Goal: Transaction & Acquisition: Purchase product/service

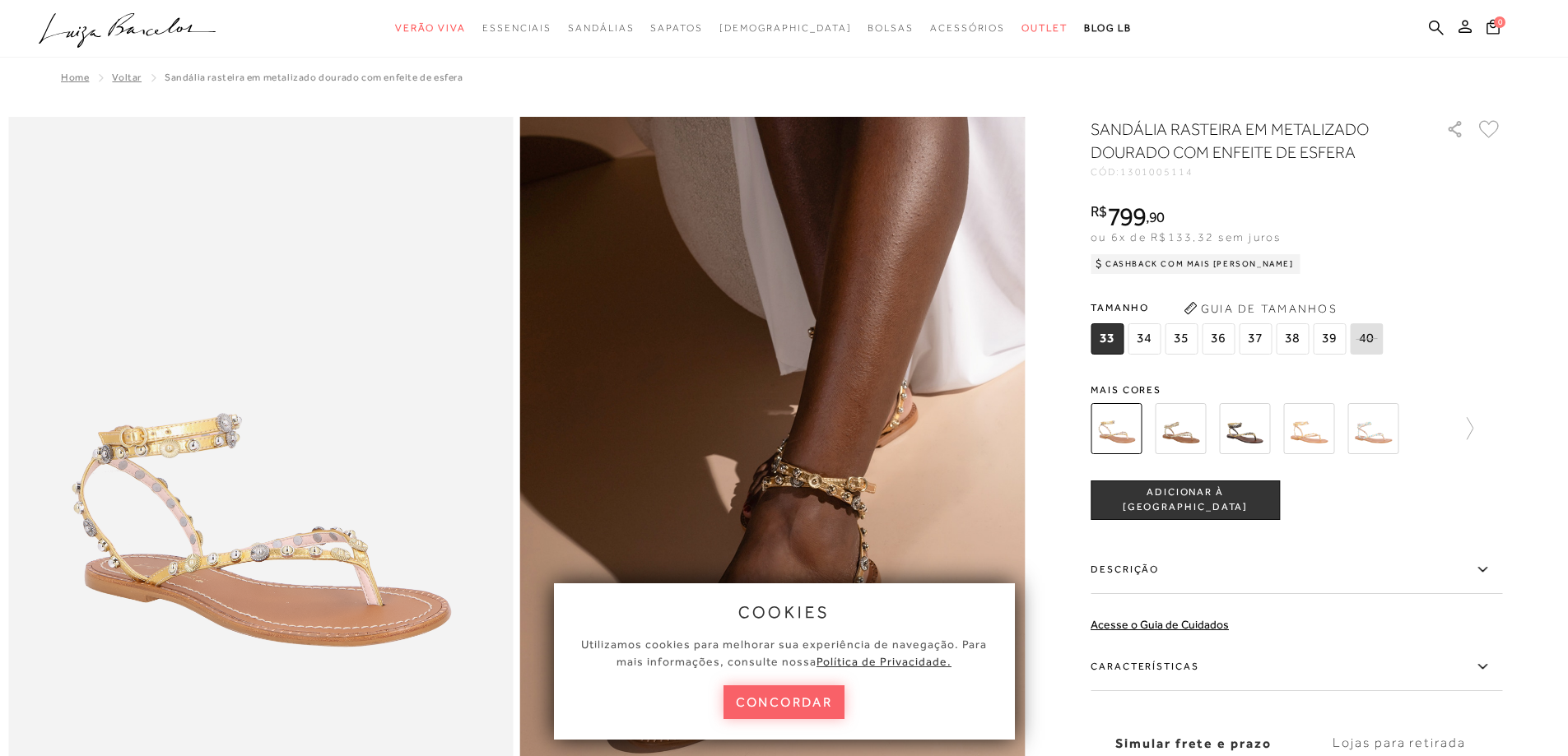
click at [756, 708] on button "concordar" at bounding box center [784, 702] width 122 height 34
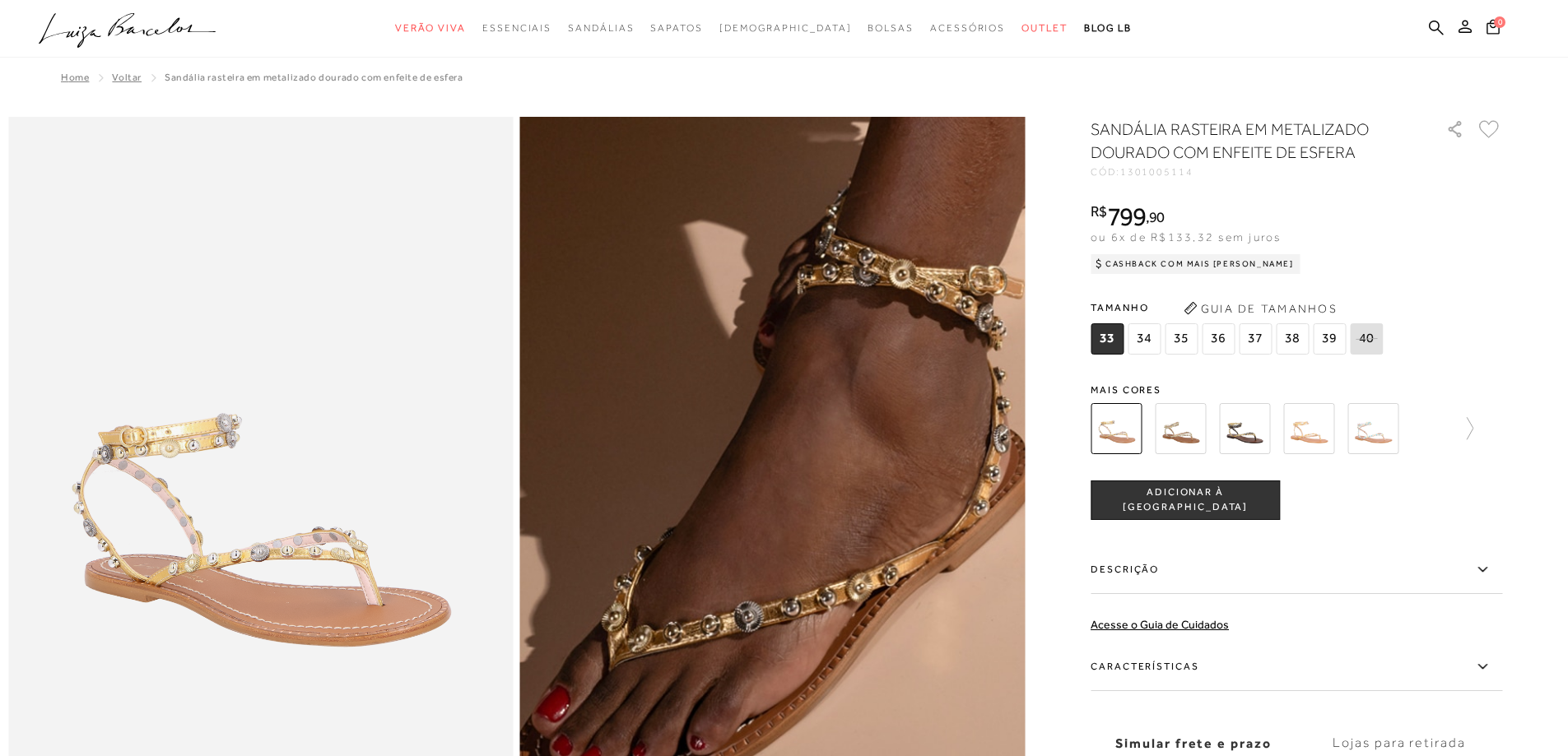
click at [730, 695] on img at bounding box center [817, 302] width 1010 height 1515
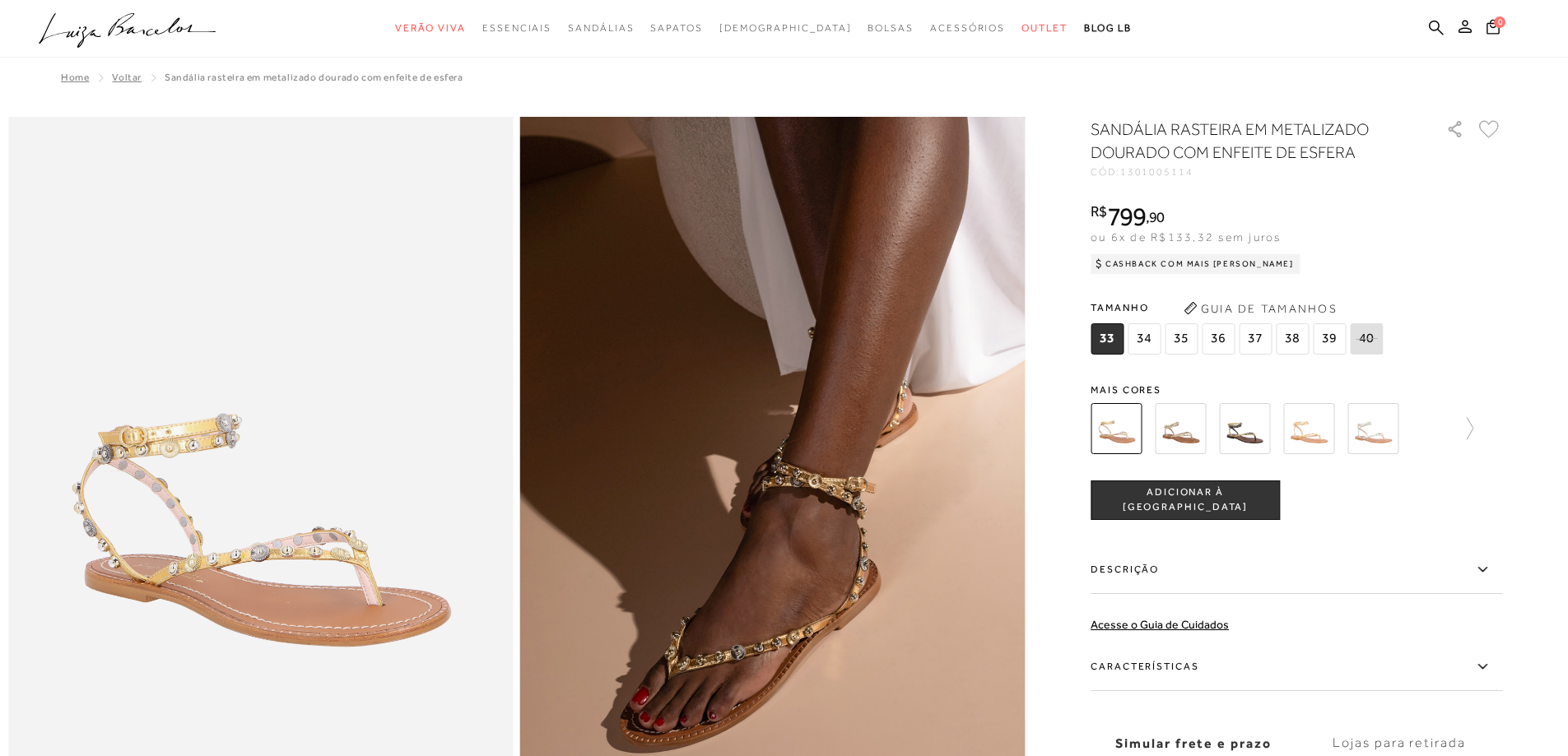
click at [1189, 421] on img at bounding box center [1180, 429] width 51 height 51
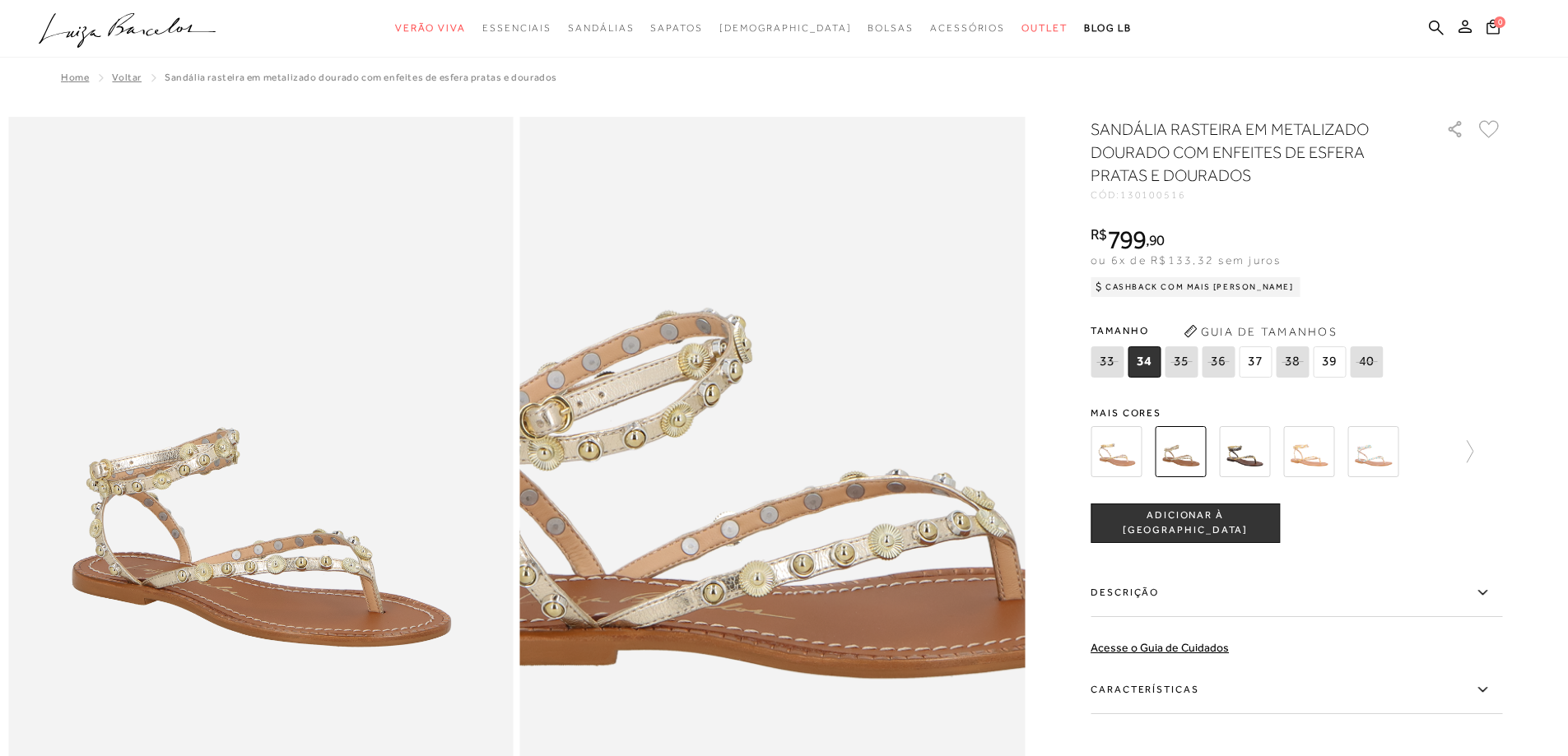
click at [778, 614] on img at bounding box center [773, 375] width 1010 height 1515
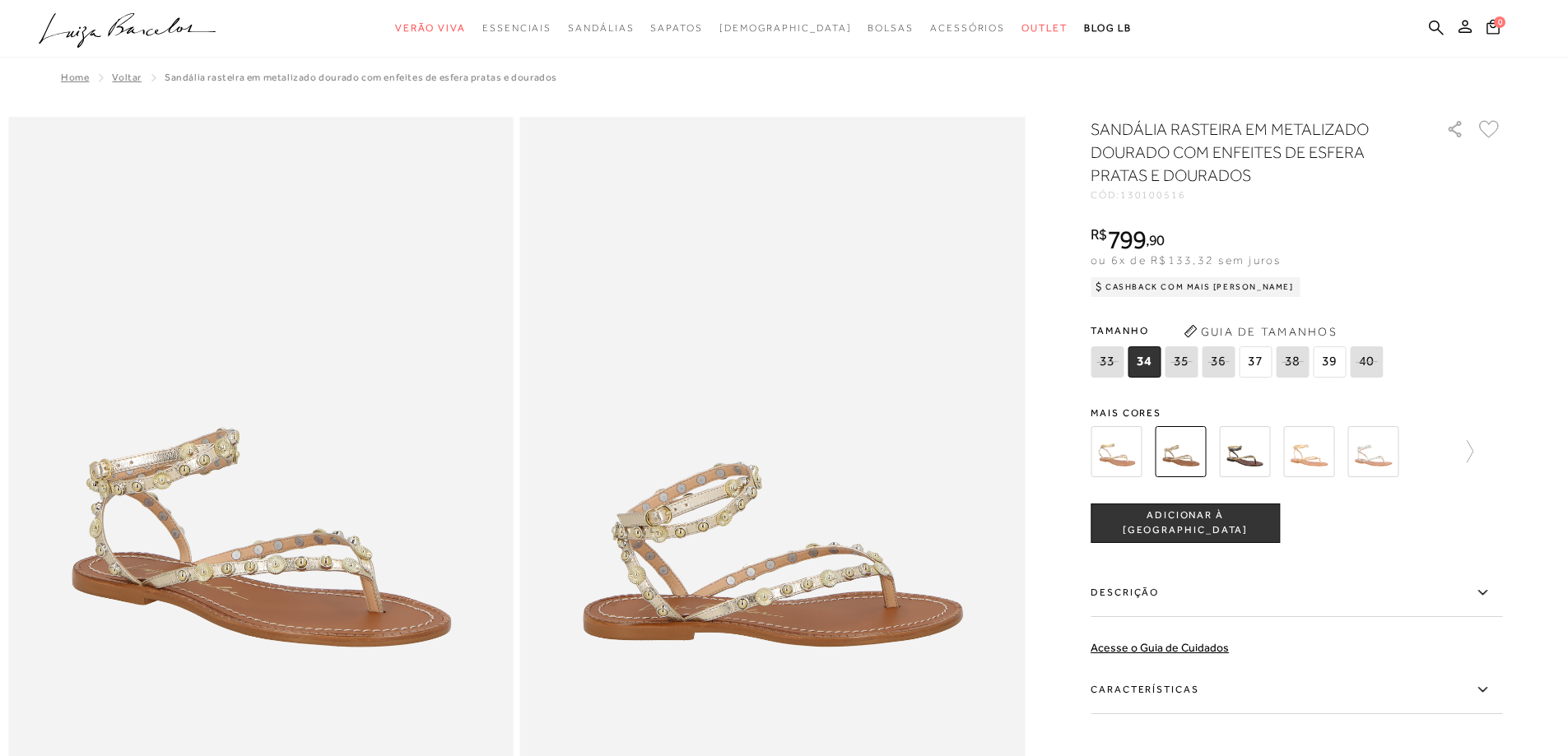
click at [1135, 455] on img at bounding box center [1116, 452] width 51 height 51
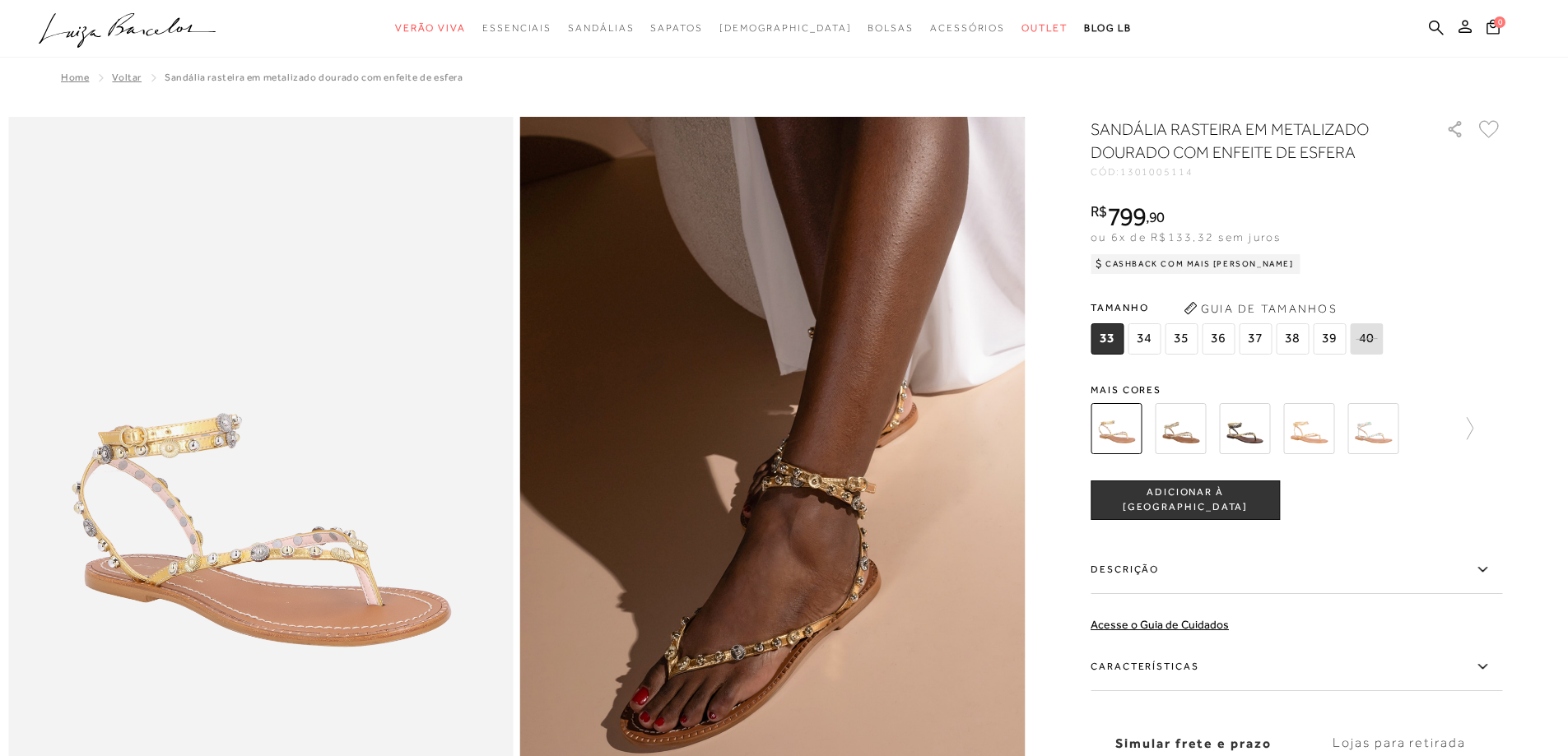
click at [1181, 436] on img at bounding box center [1180, 429] width 51 height 51
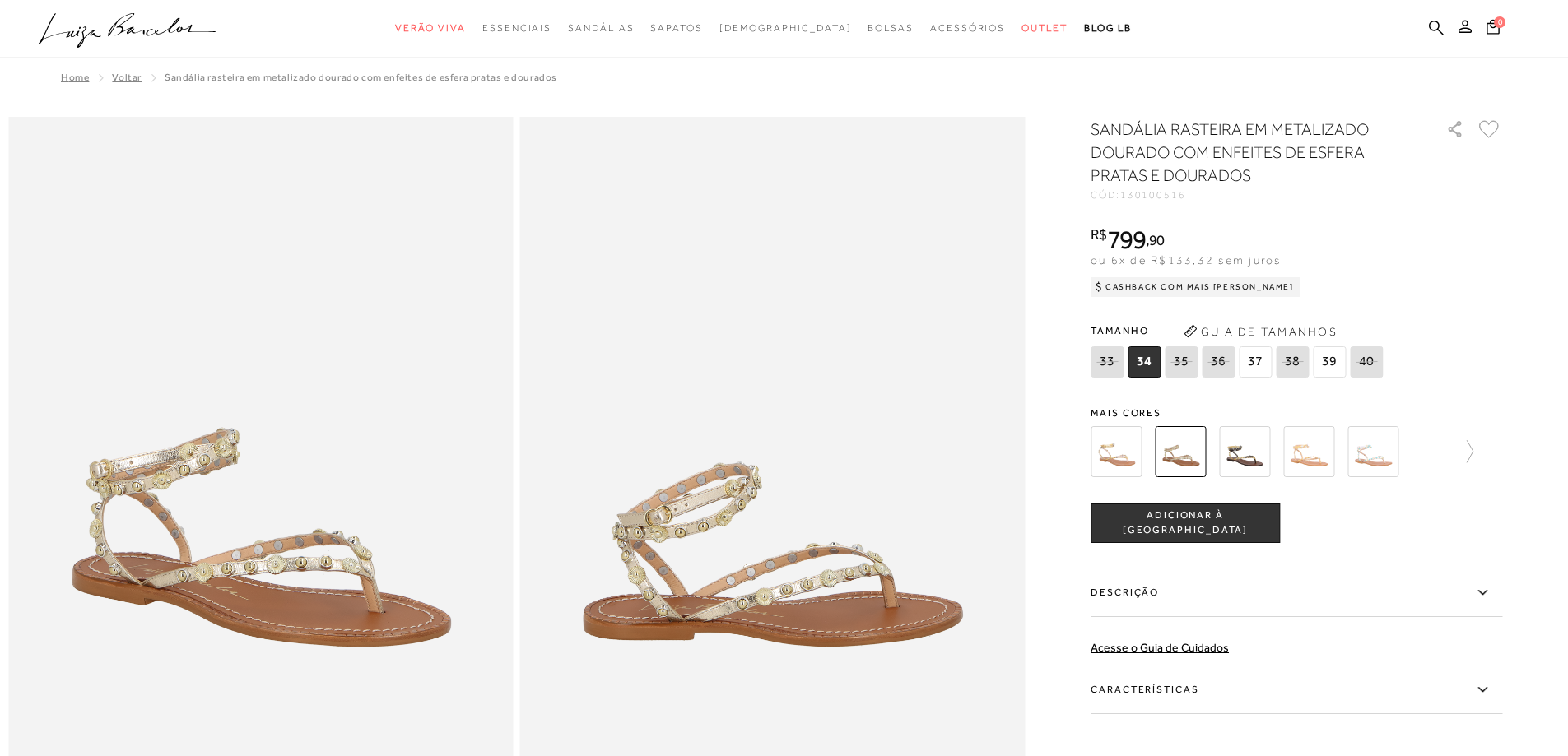
click at [1234, 458] on img at bounding box center [1245, 452] width 51 height 51
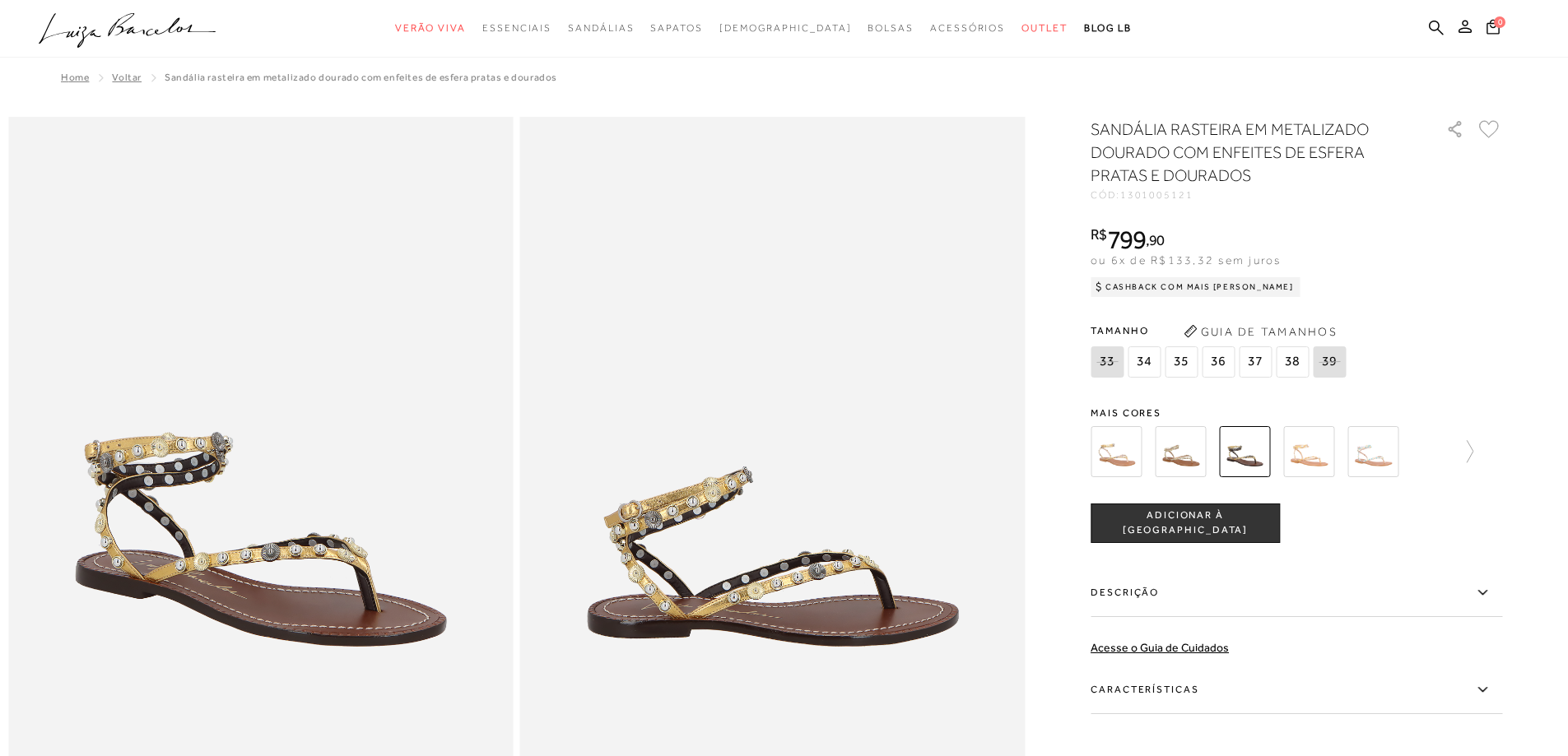
click at [1320, 455] on img at bounding box center [1309, 452] width 51 height 51
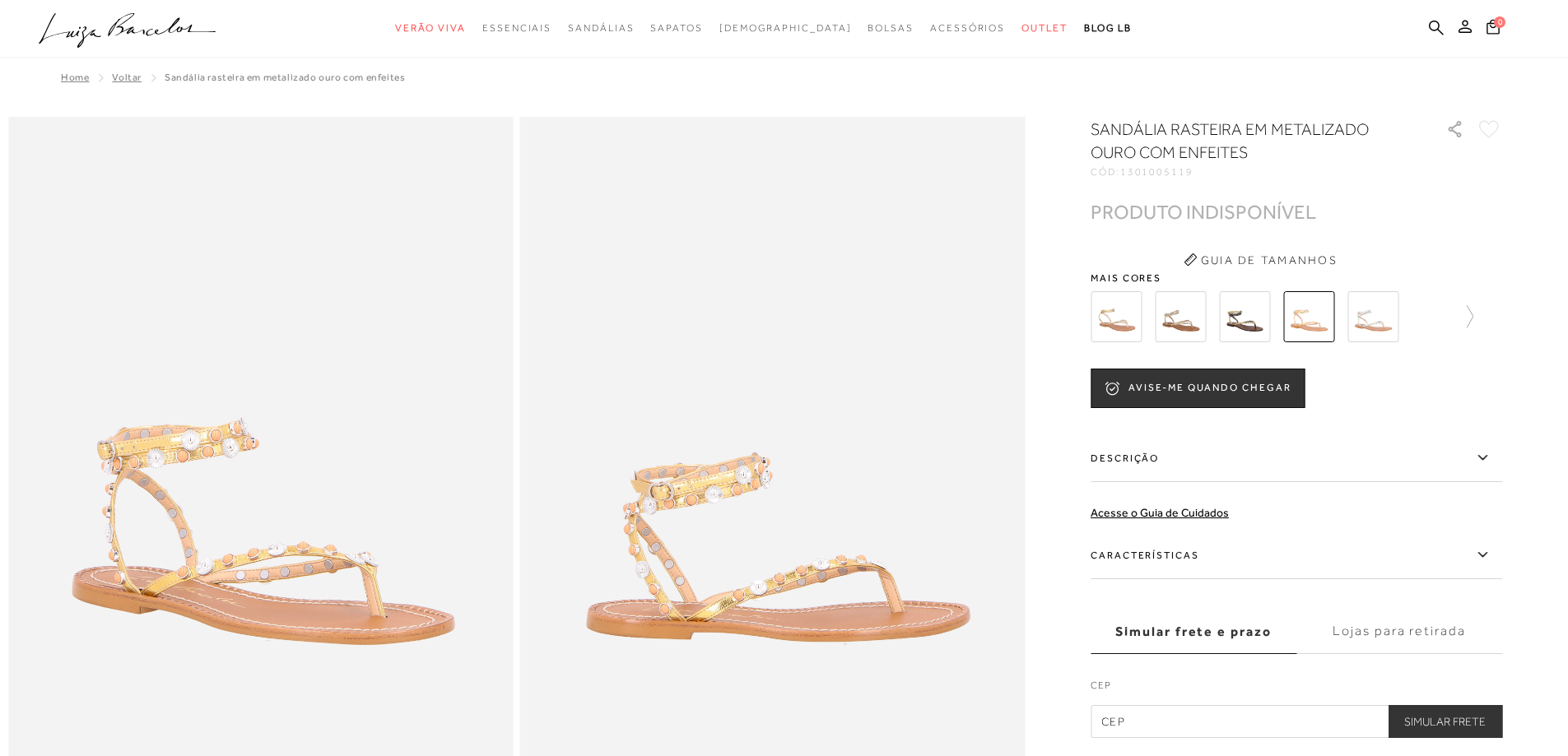
click at [1383, 313] on img at bounding box center [1373, 316] width 51 height 51
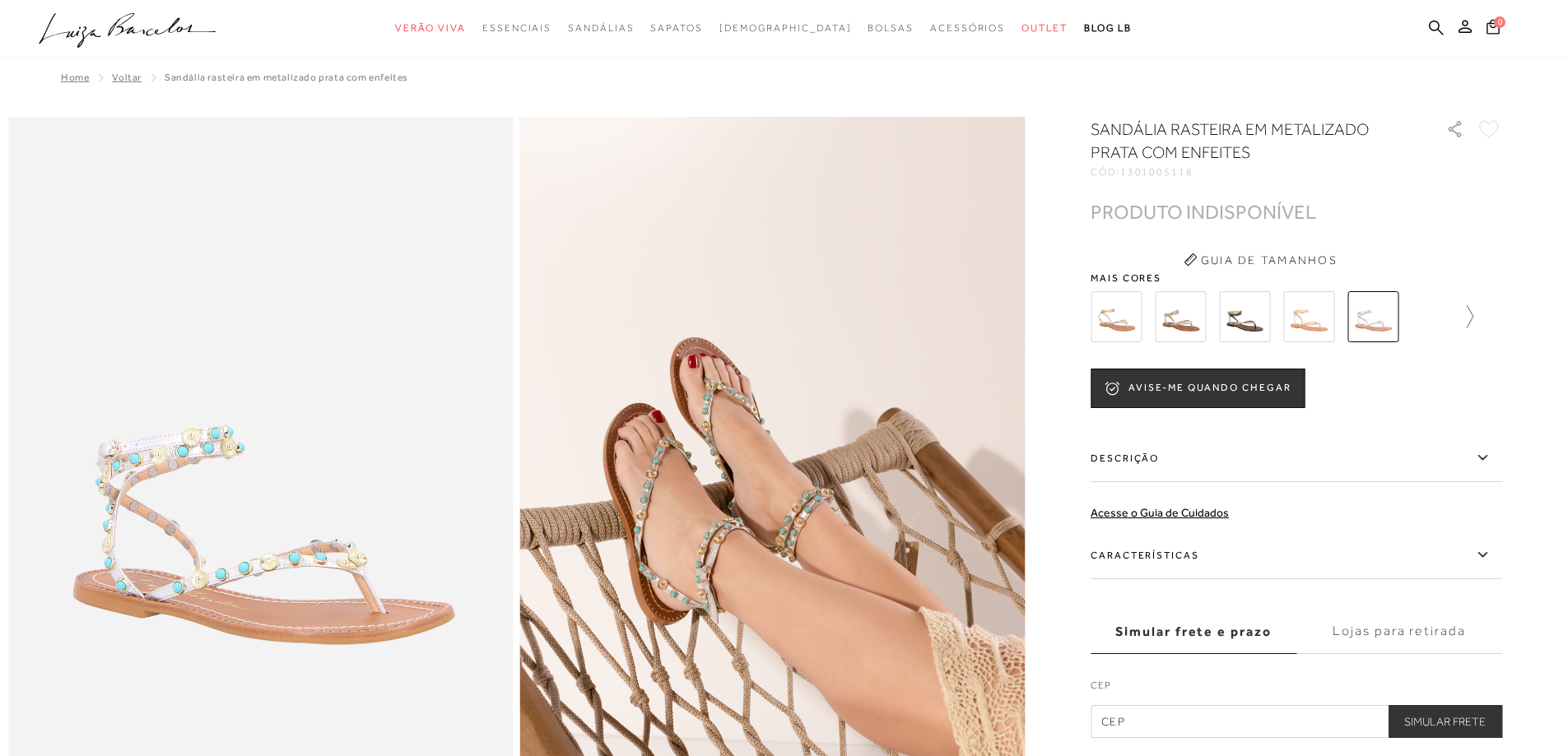
click at [1473, 318] on icon at bounding box center [1462, 316] width 23 height 23
click at [1155, 320] on img at bounding box center [1145, 316] width 51 height 51
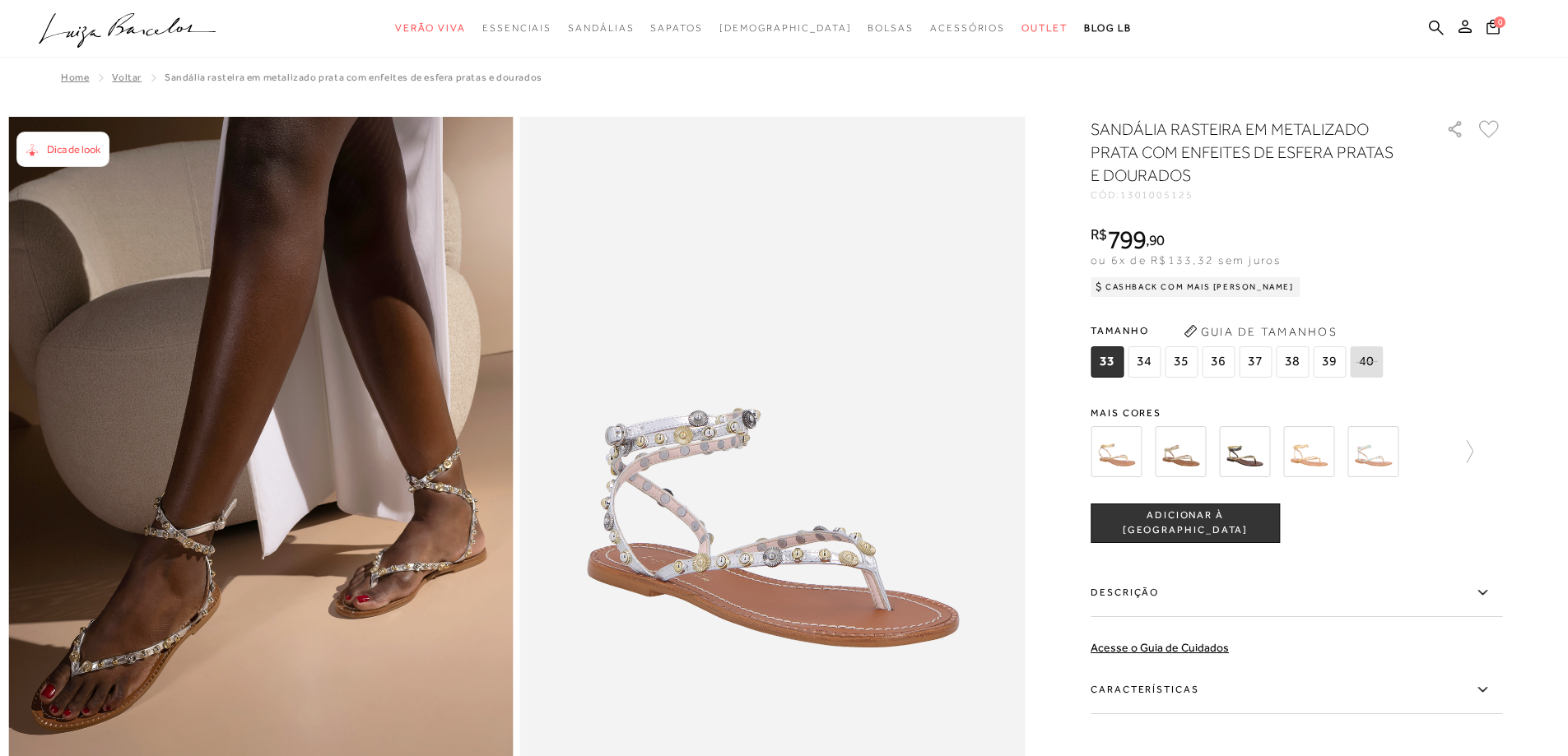
click at [1199, 469] on img at bounding box center [1180, 452] width 51 height 51
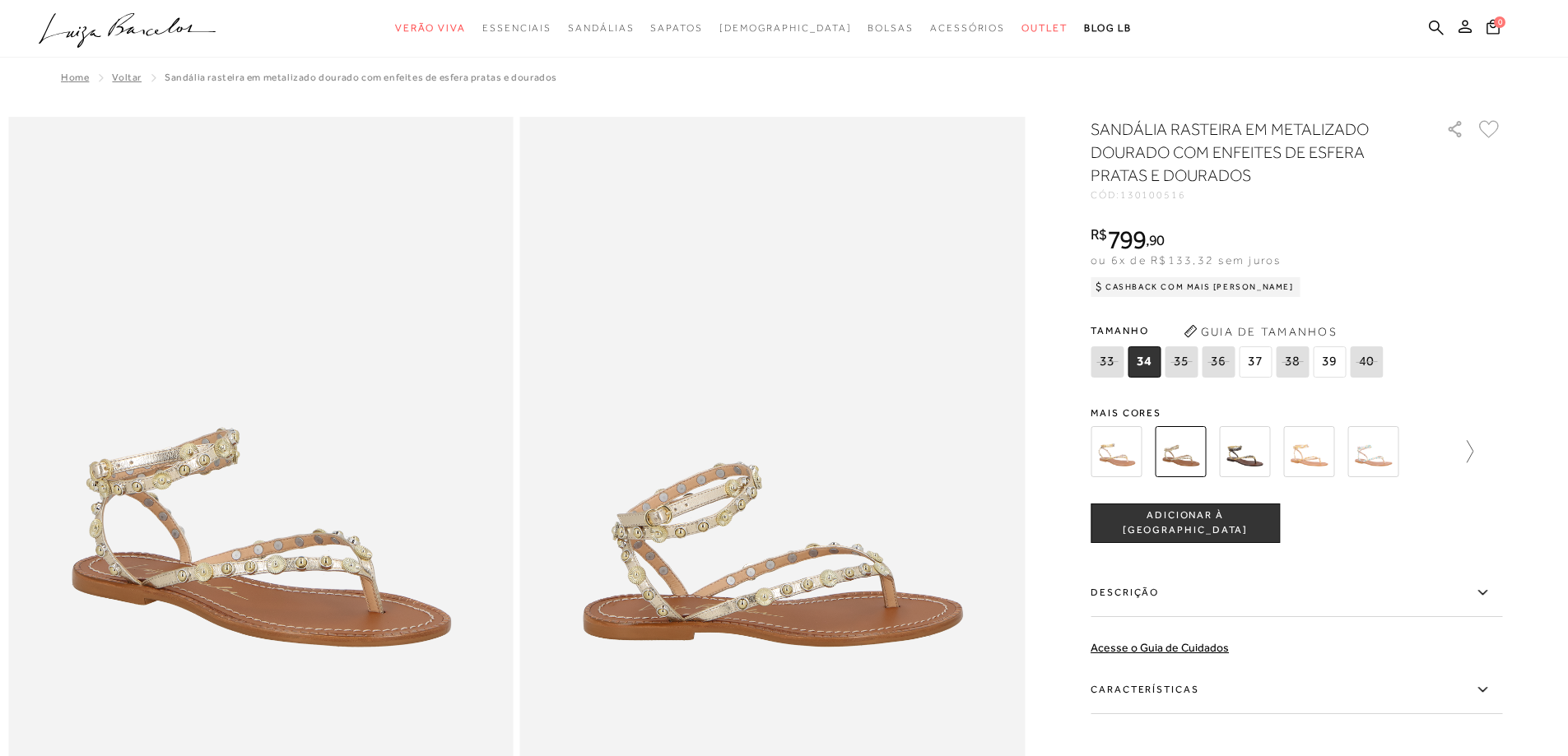
click at [1474, 444] on icon at bounding box center [1462, 452] width 23 height 23
click at [1223, 459] on img at bounding box center [1209, 452] width 51 height 51
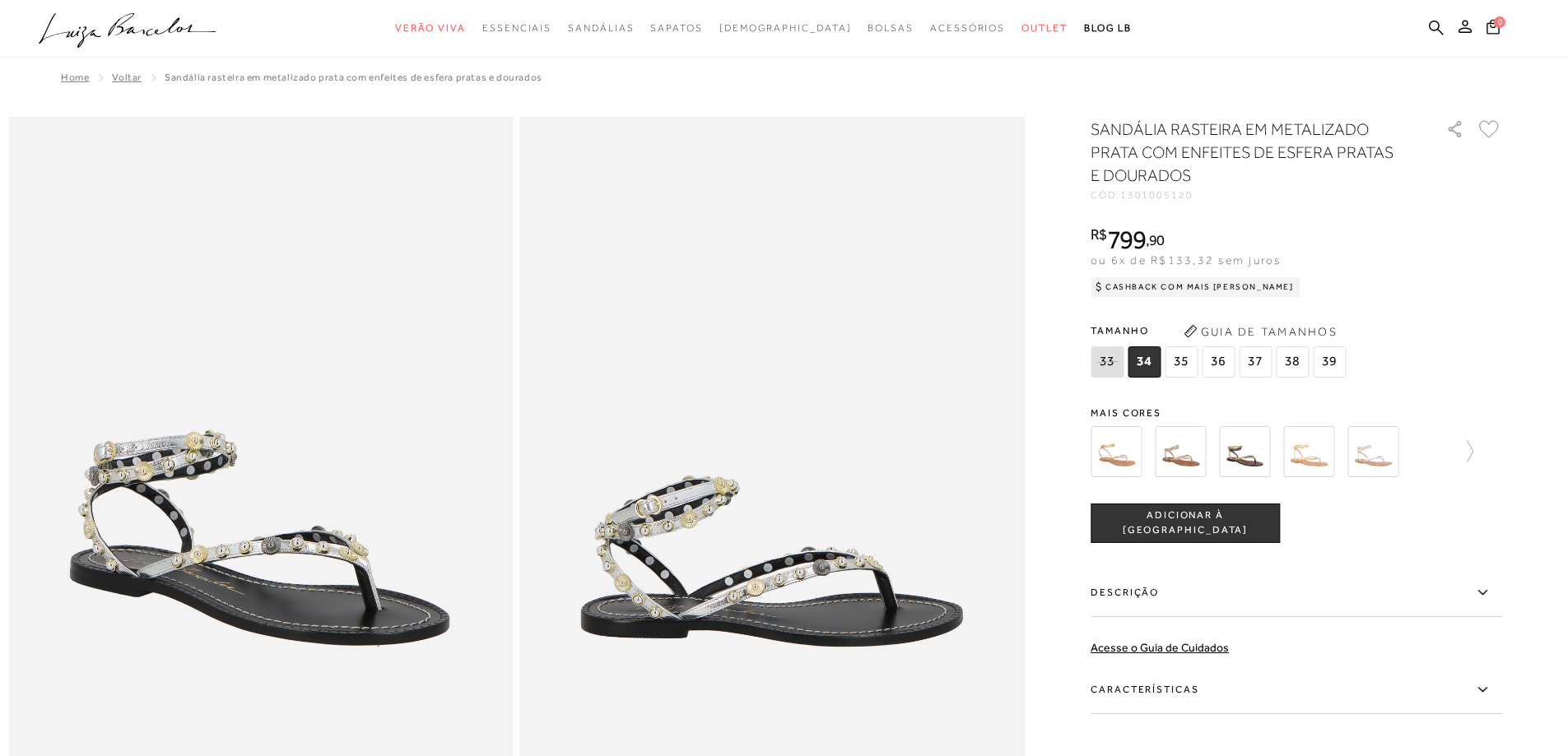
click at [1481, 453] on div at bounding box center [1297, 452] width 412 height 61
click at [1472, 453] on icon at bounding box center [1462, 452] width 23 height 23
click at [1296, 454] on img at bounding box center [1274, 452] width 51 height 51
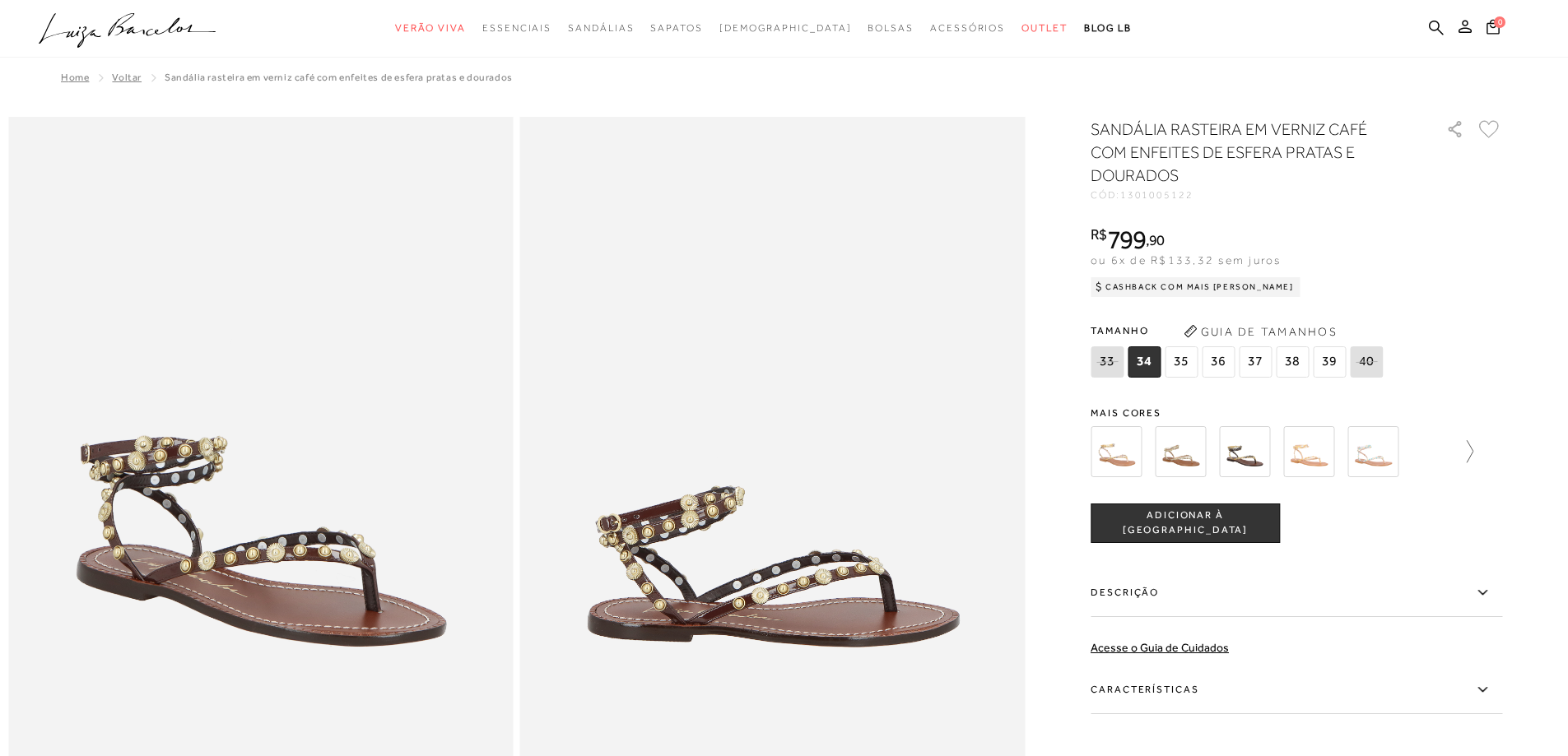
click at [1474, 449] on icon at bounding box center [1462, 452] width 23 height 23
click at [1360, 448] on img at bounding box center [1337, 452] width 51 height 51
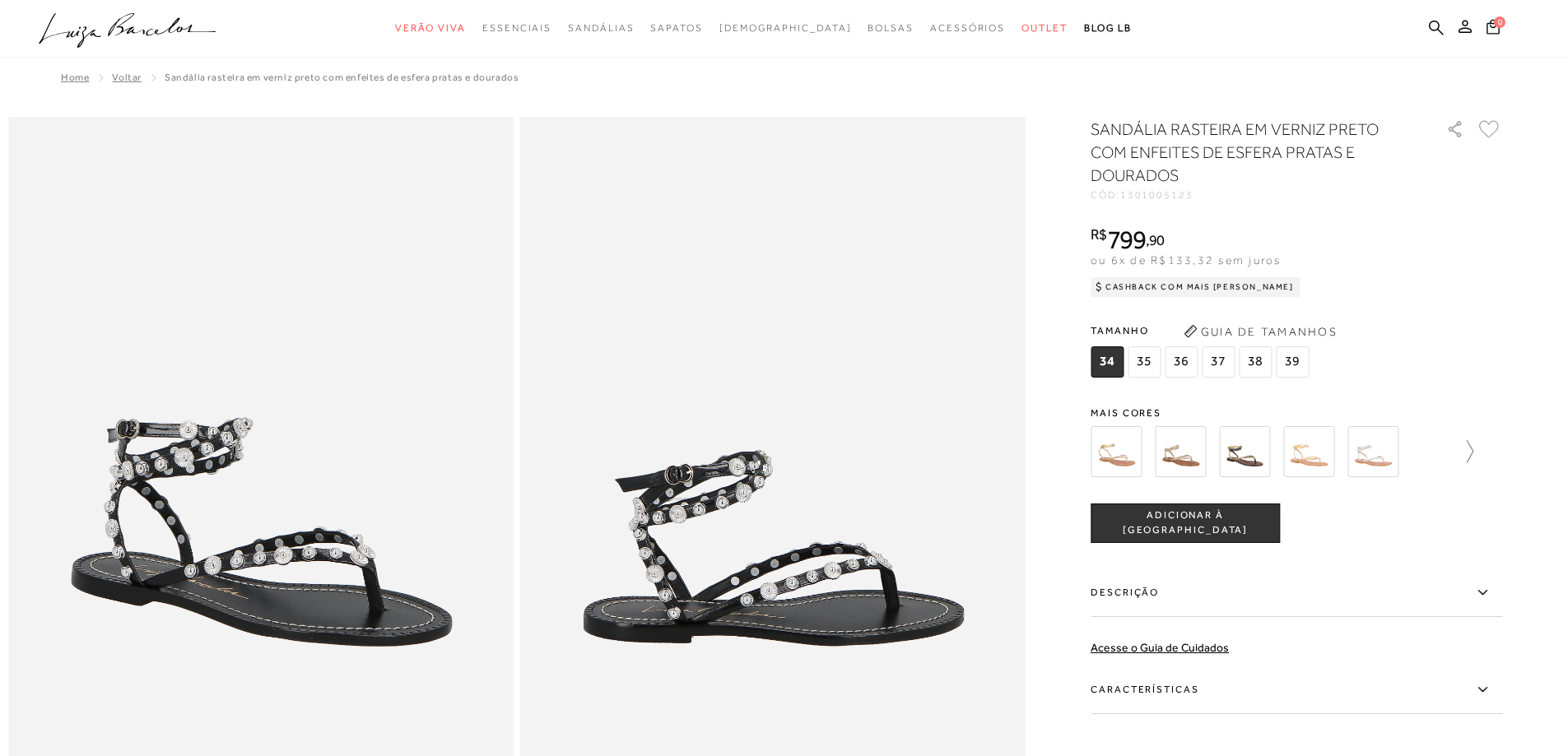
click at [1474, 452] on icon at bounding box center [1470, 452] width 7 height 22
click at [1412, 452] on img at bounding box center [1402, 452] width 51 height 51
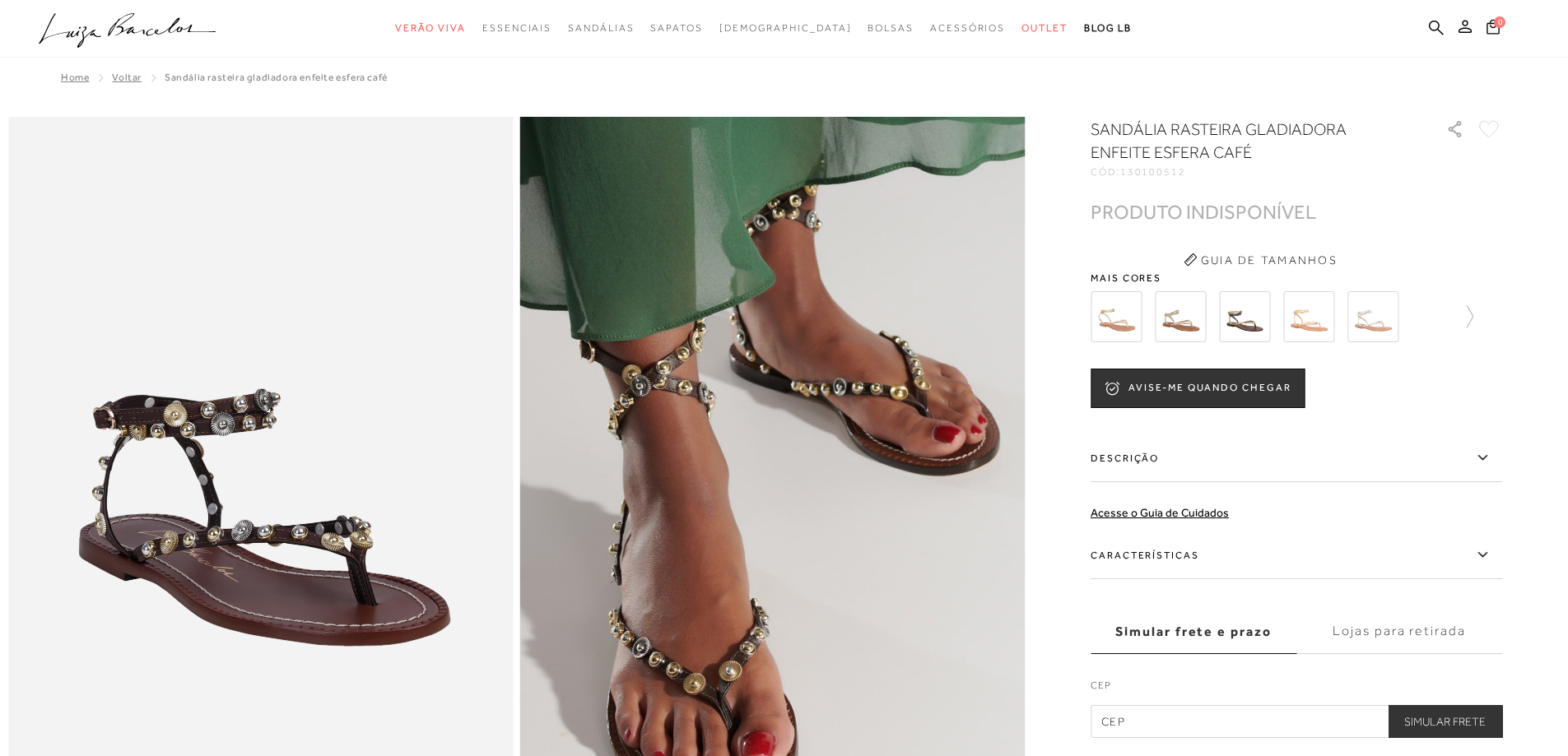
click at [1480, 319] on div at bounding box center [1297, 317] width 412 height 61
click at [1474, 318] on icon at bounding box center [1462, 316] width 23 height 23
click at [1297, 315] on img at bounding box center [1274, 316] width 51 height 51
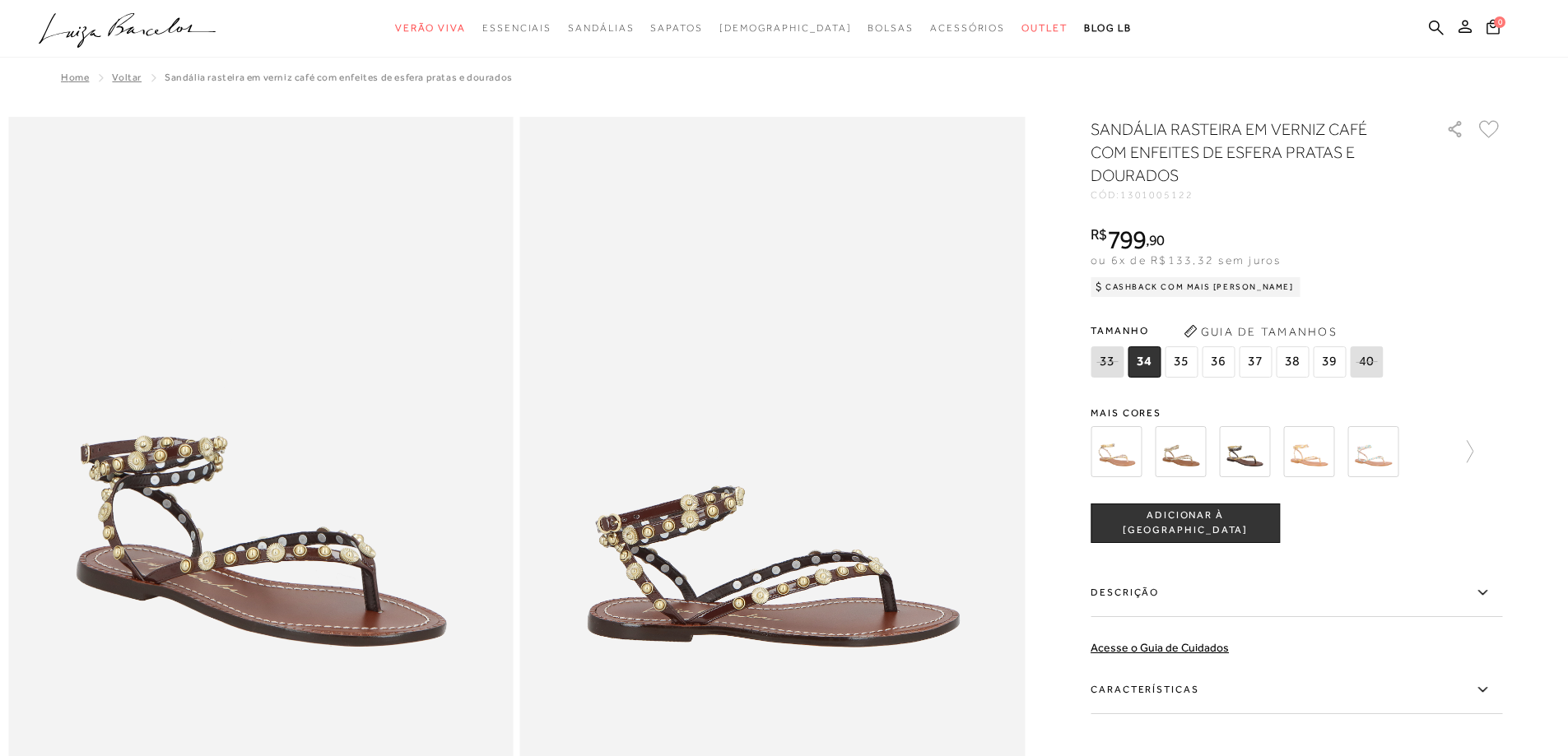
click at [1193, 458] on img at bounding box center [1180, 452] width 51 height 51
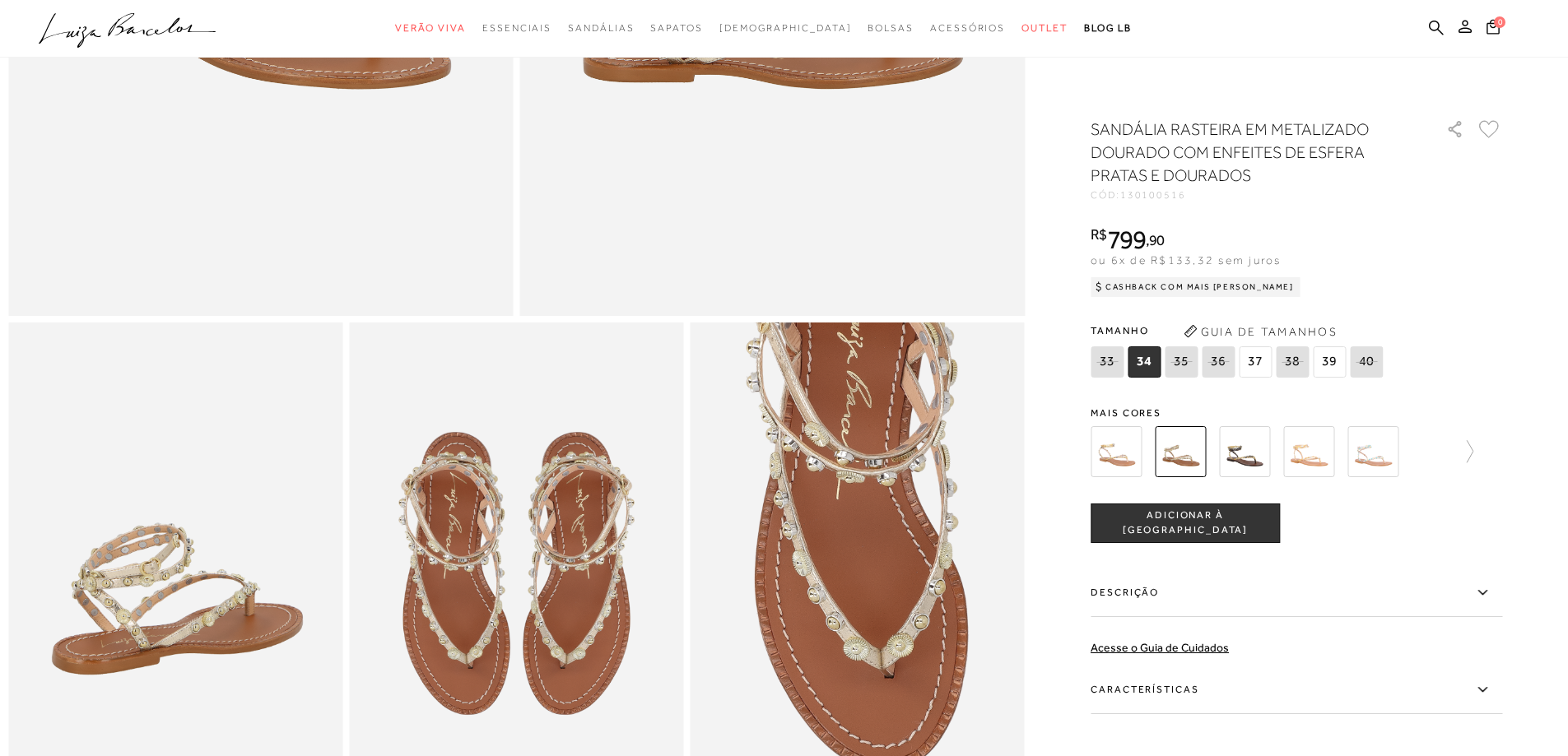
scroll to position [741, 0]
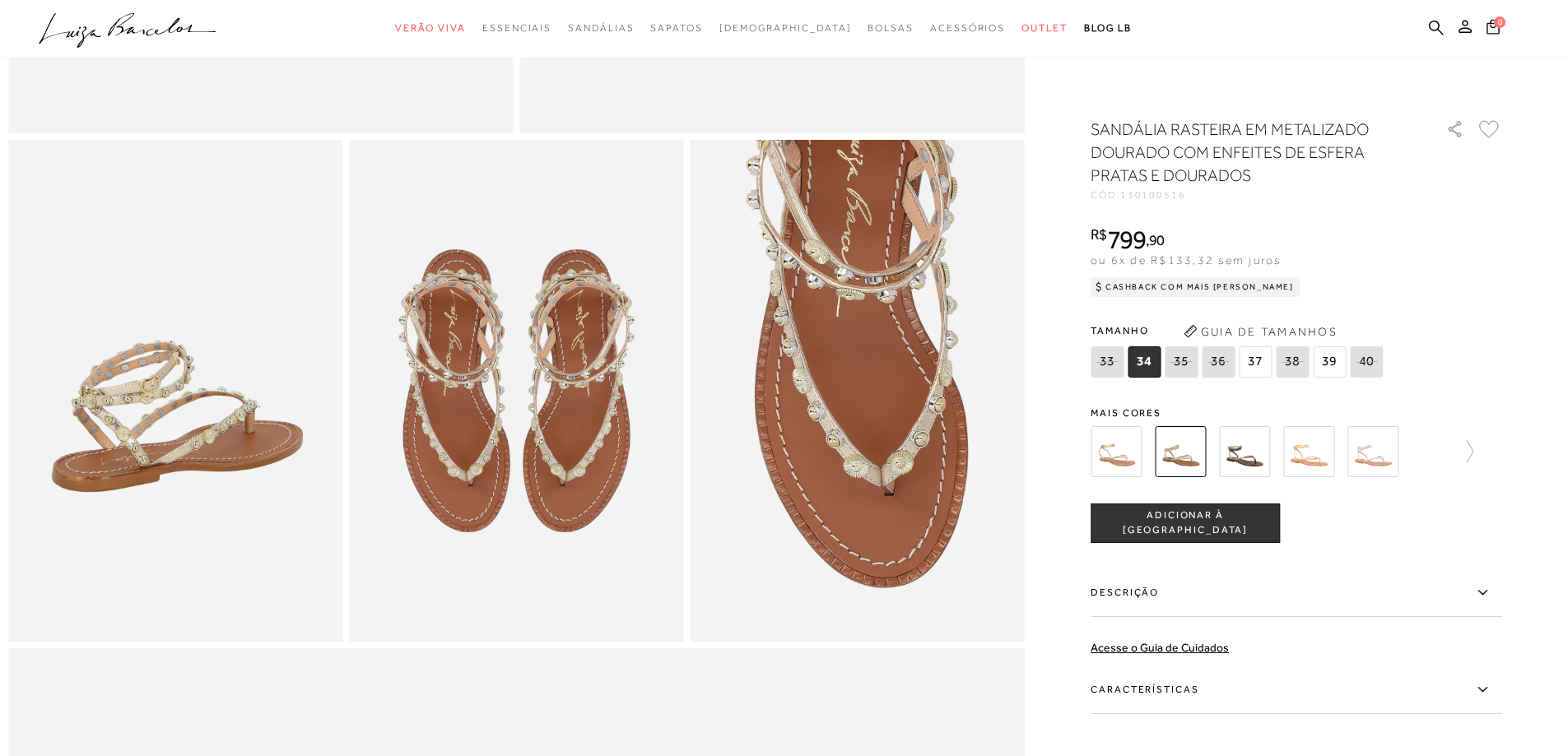
click at [148, 27] on icon ".a{fill-rule:evenodd;}" at bounding box center [127, 30] width 178 height 35
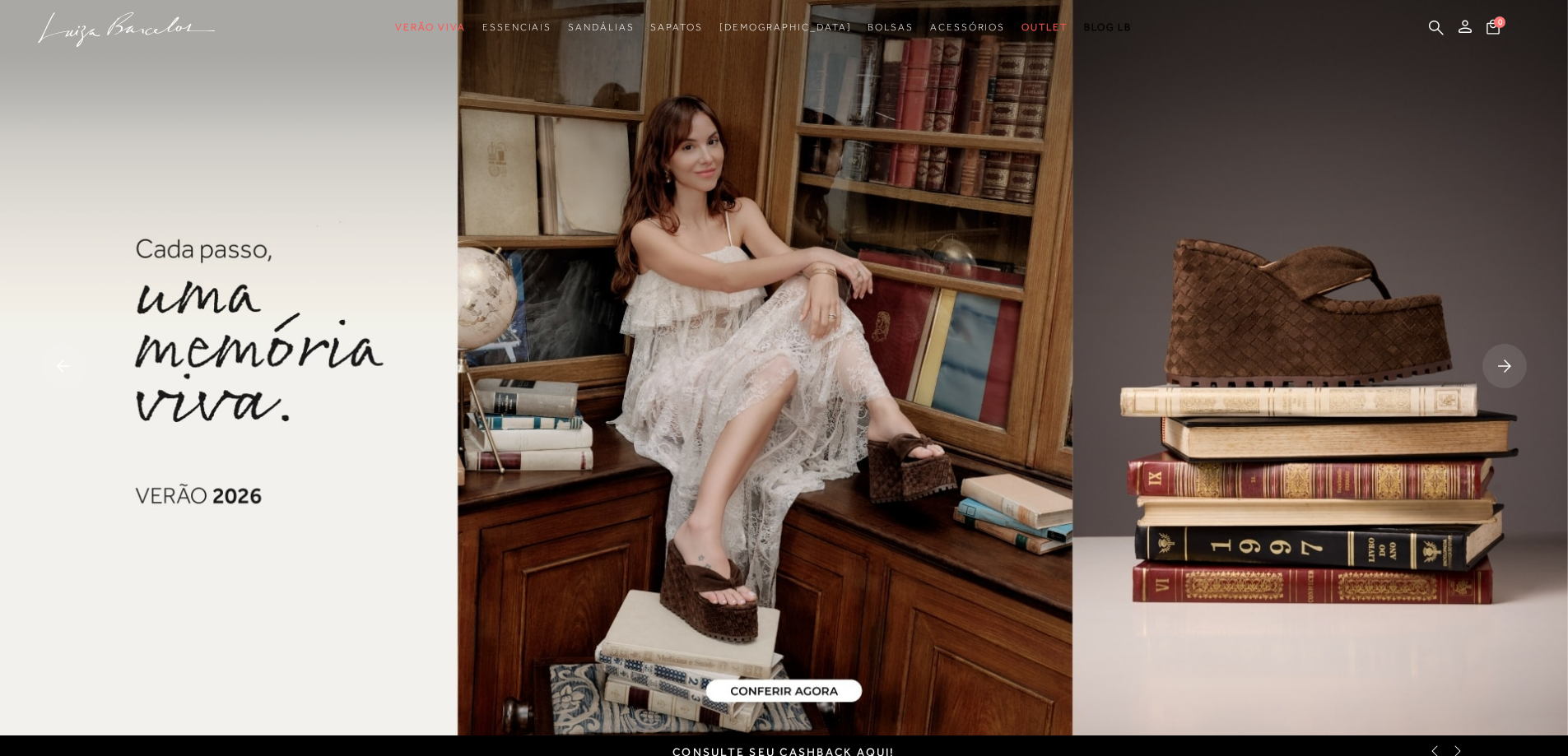
click at [1505, 363] on rect at bounding box center [1504, 366] width 44 height 44
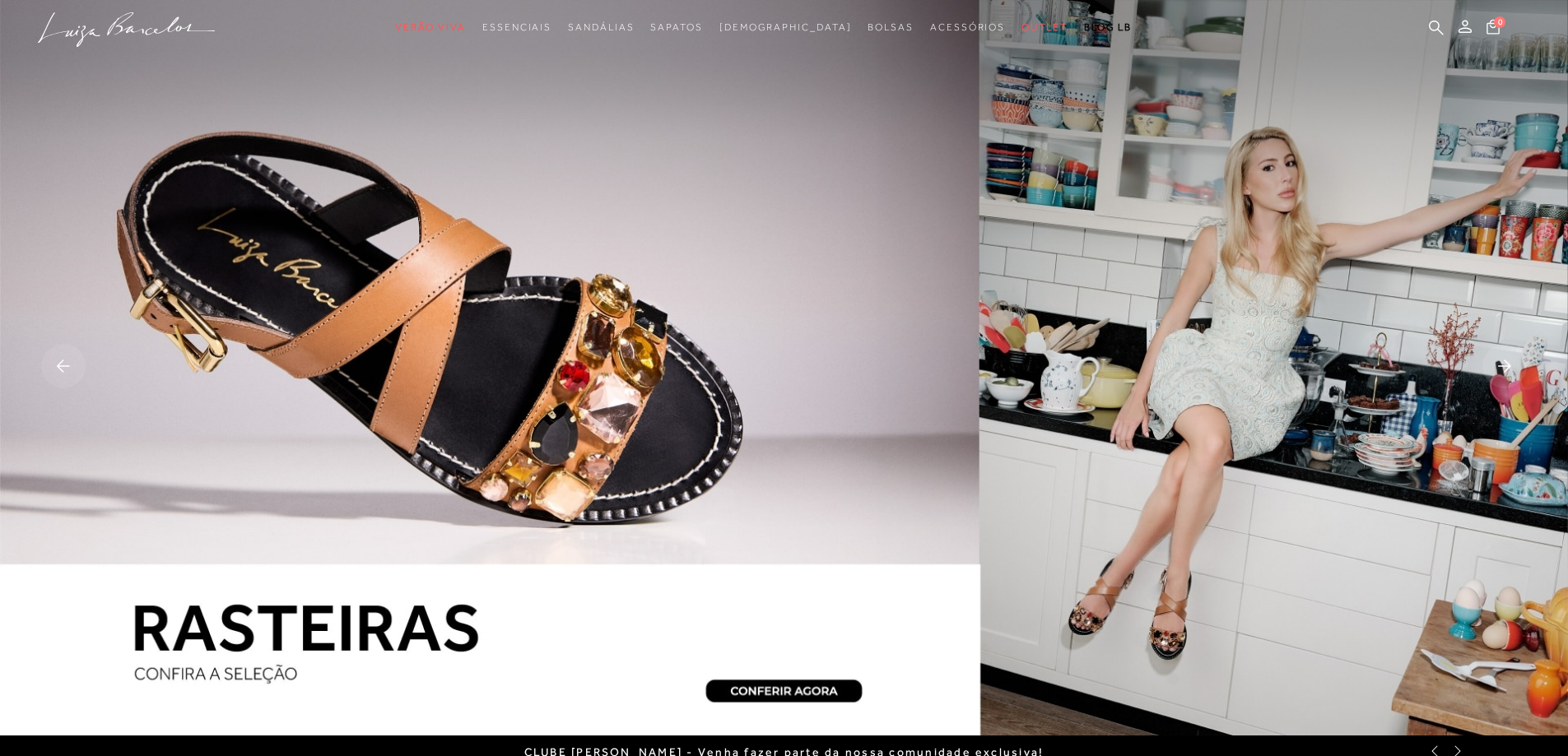
click at [1505, 363] on rect at bounding box center [1504, 366] width 44 height 44
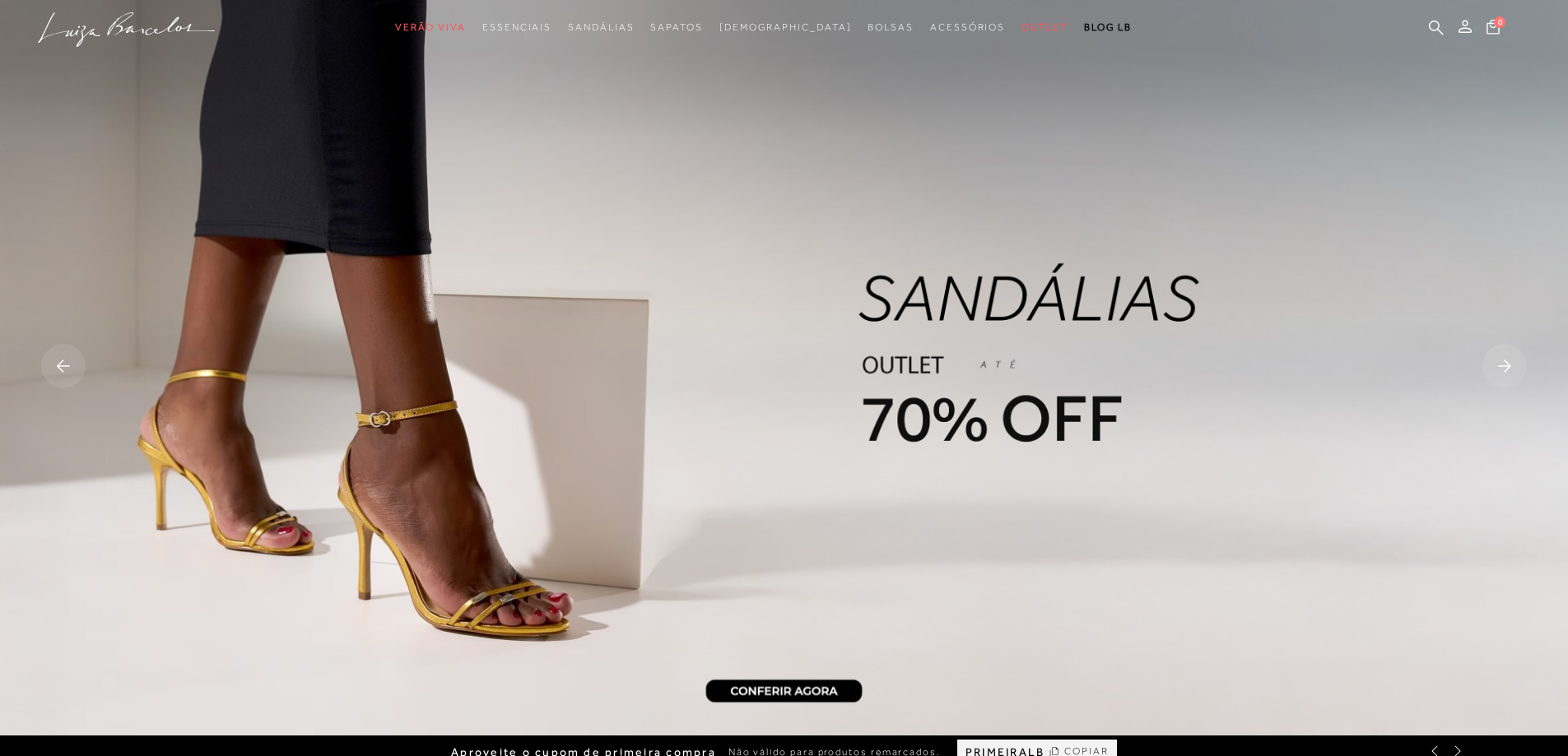
click at [1505, 363] on rect at bounding box center [1504, 366] width 44 height 44
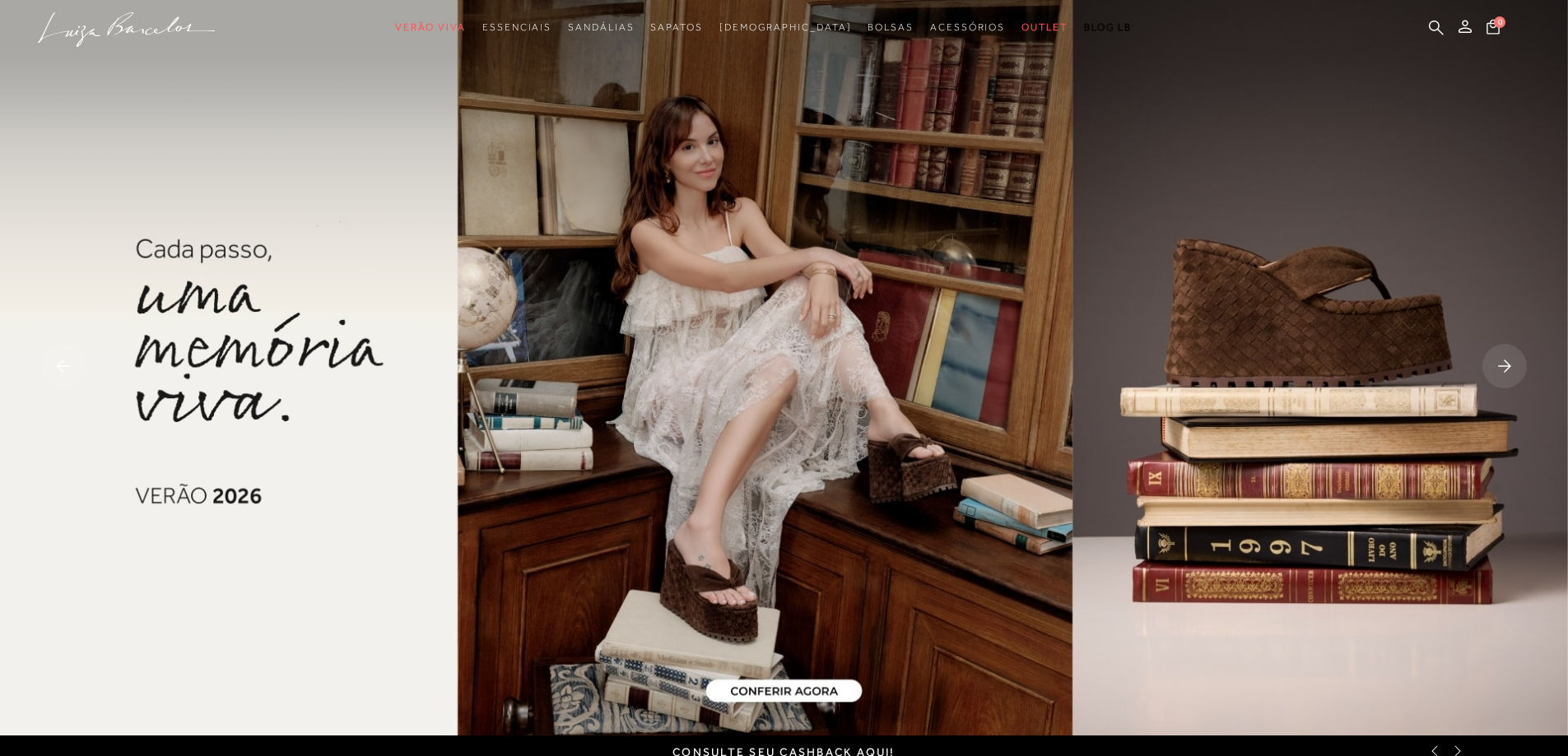
click at [1505, 363] on rect at bounding box center [1504, 366] width 44 height 44
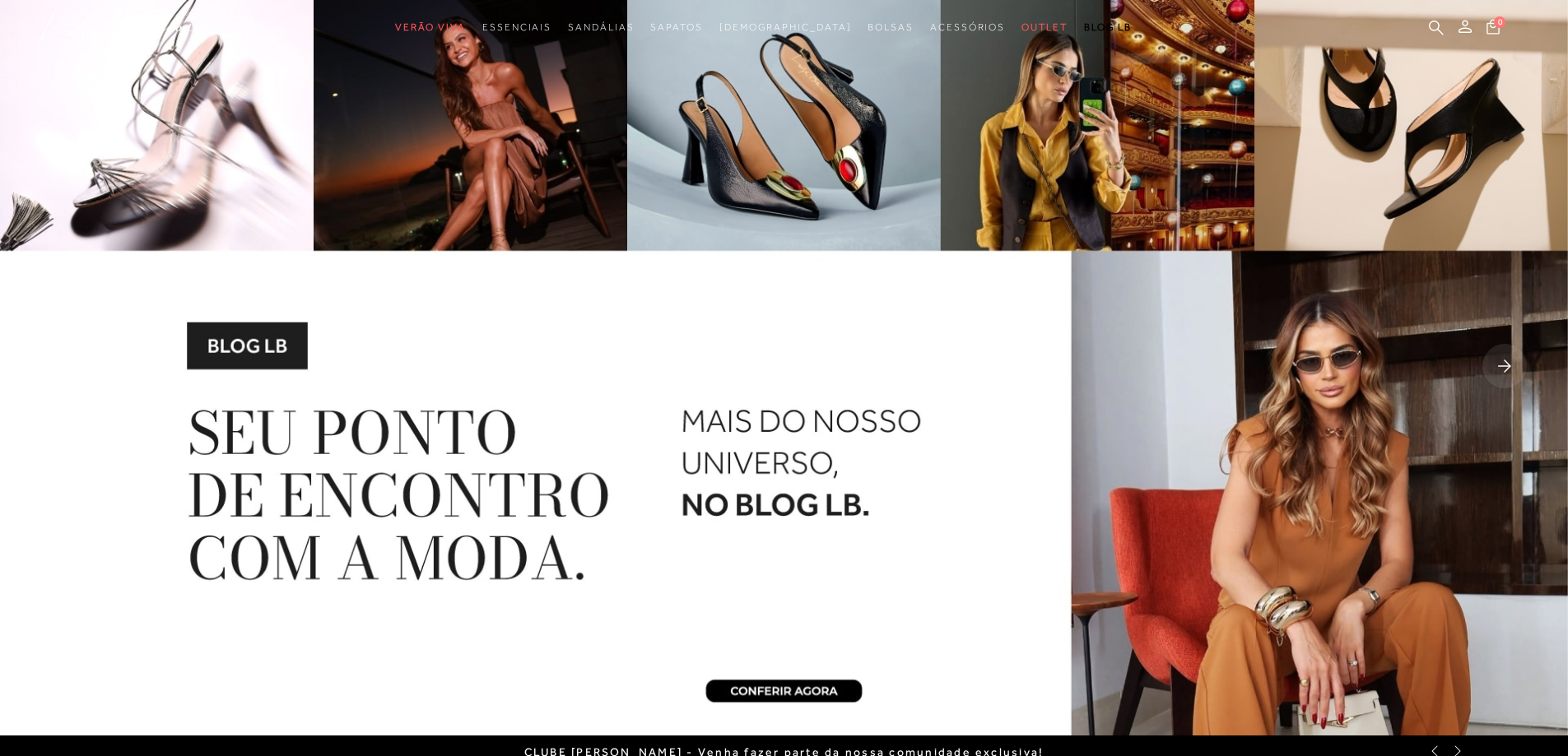
click at [1505, 363] on rect at bounding box center [1504, 366] width 44 height 44
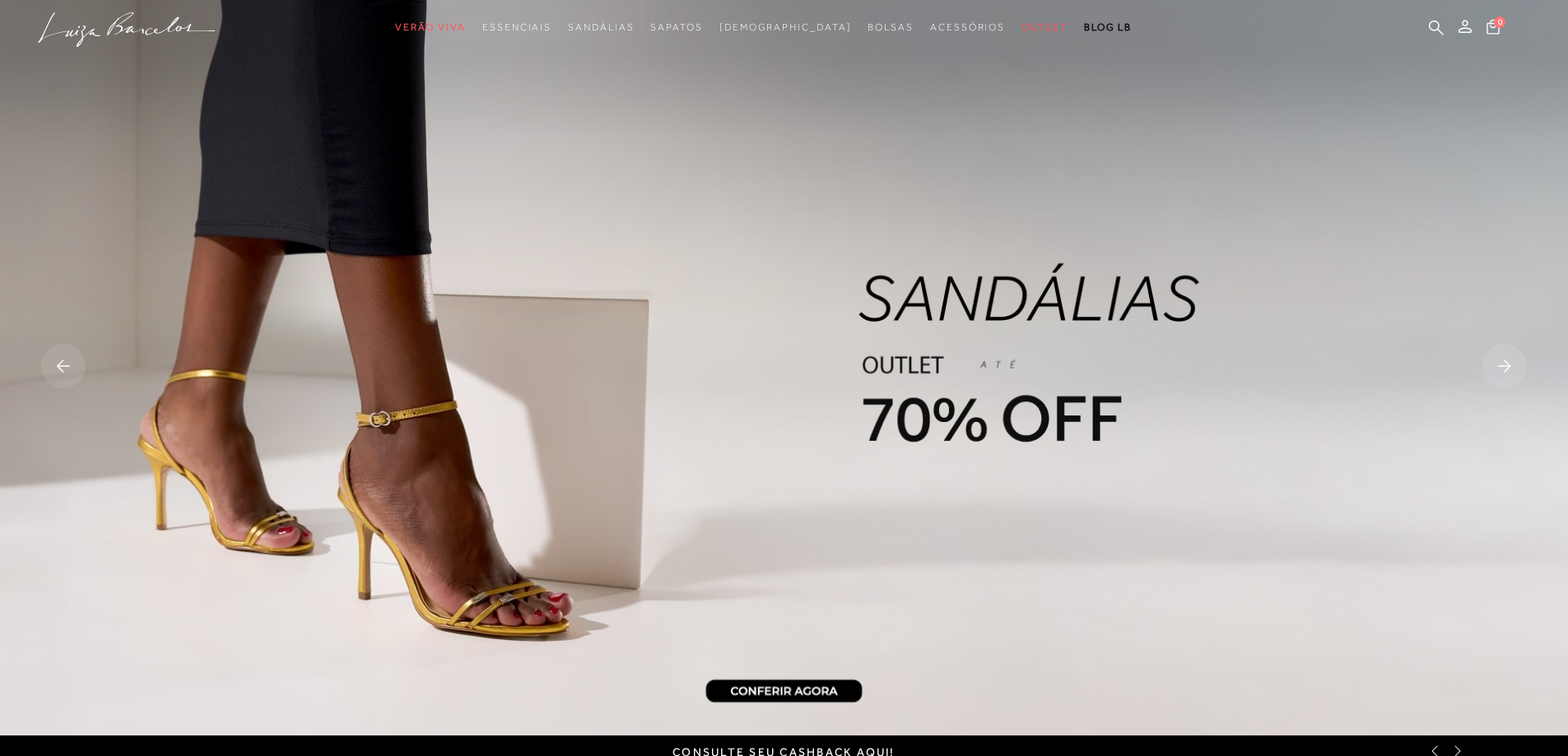
click at [1459, 749] on icon at bounding box center [1457, 751] width 13 height 13
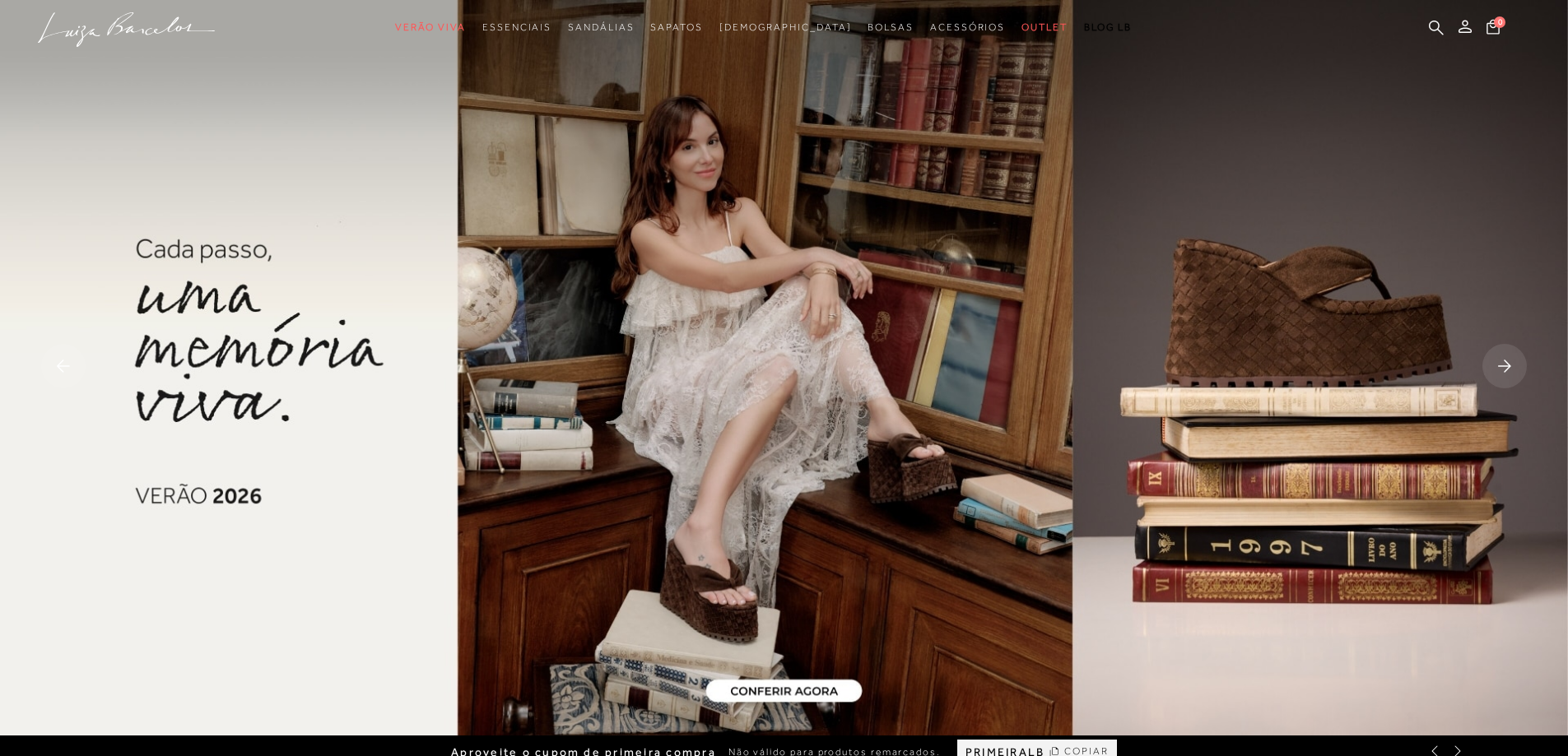
click at [1068, 747] on span "COPIAR" at bounding box center [1086, 752] width 44 height 15
click at [1503, 371] on rect at bounding box center [1504, 366] width 44 height 44
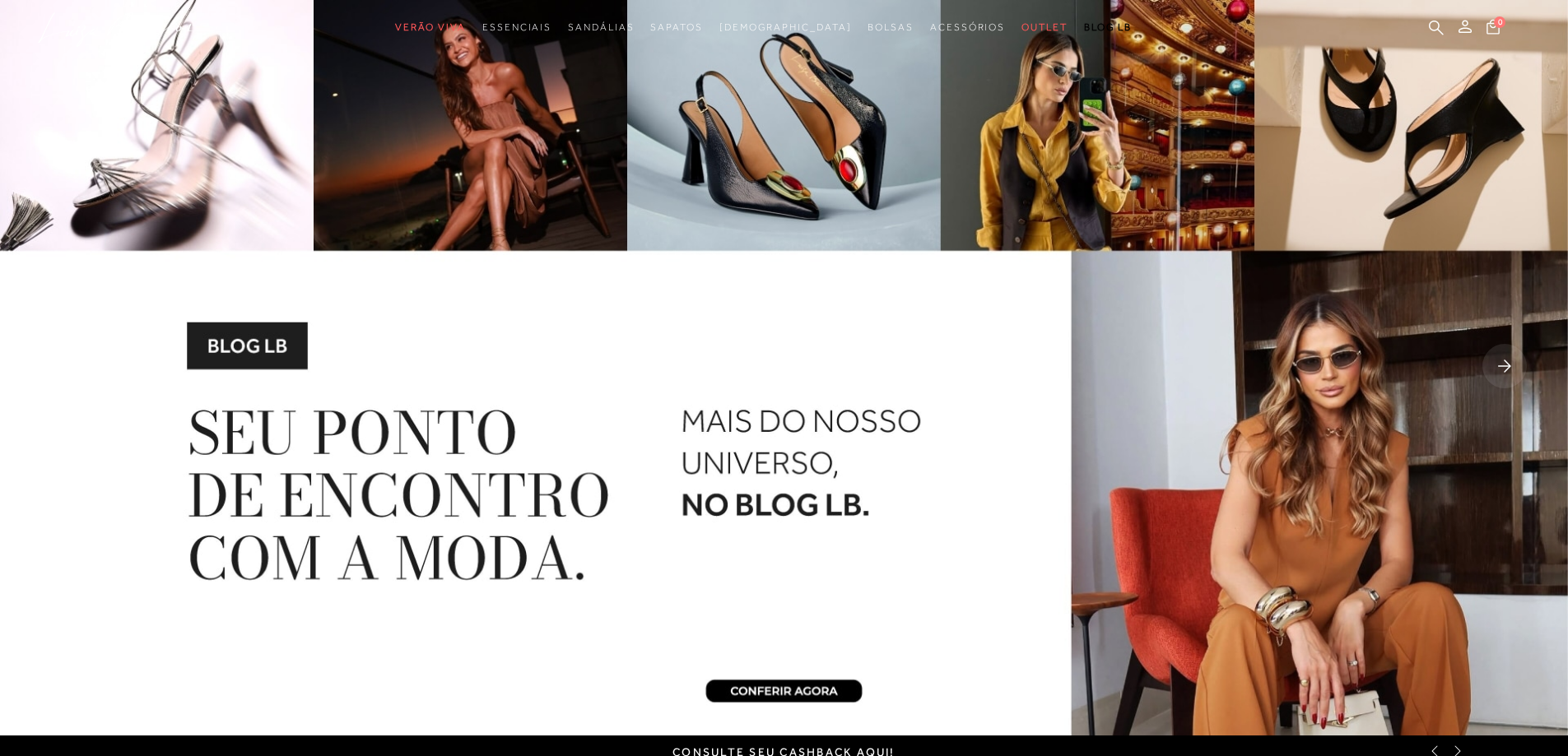
click at [1503, 371] on rect at bounding box center [1504, 366] width 44 height 44
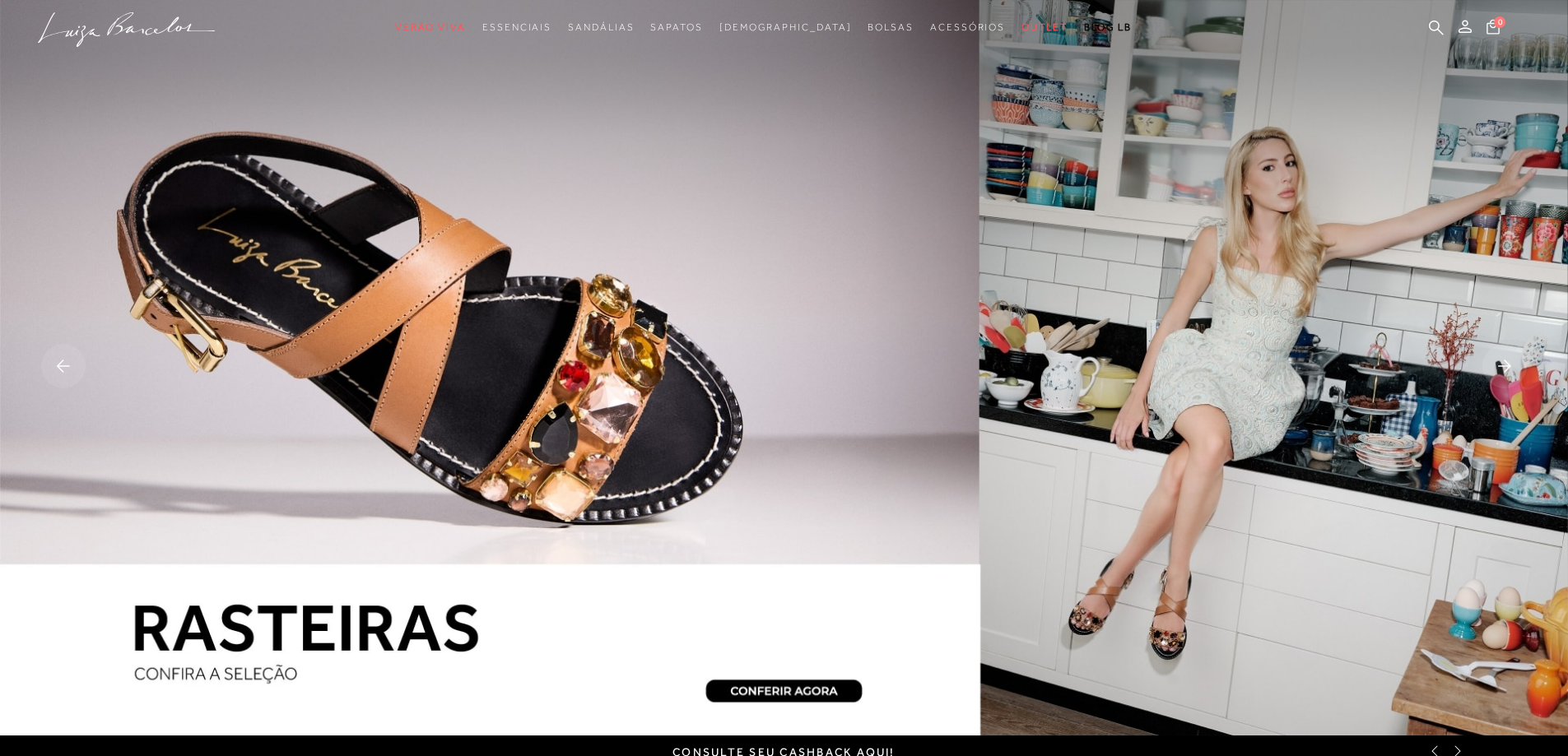
click at [1503, 371] on rect at bounding box center [1504, 366] width 44 height 44
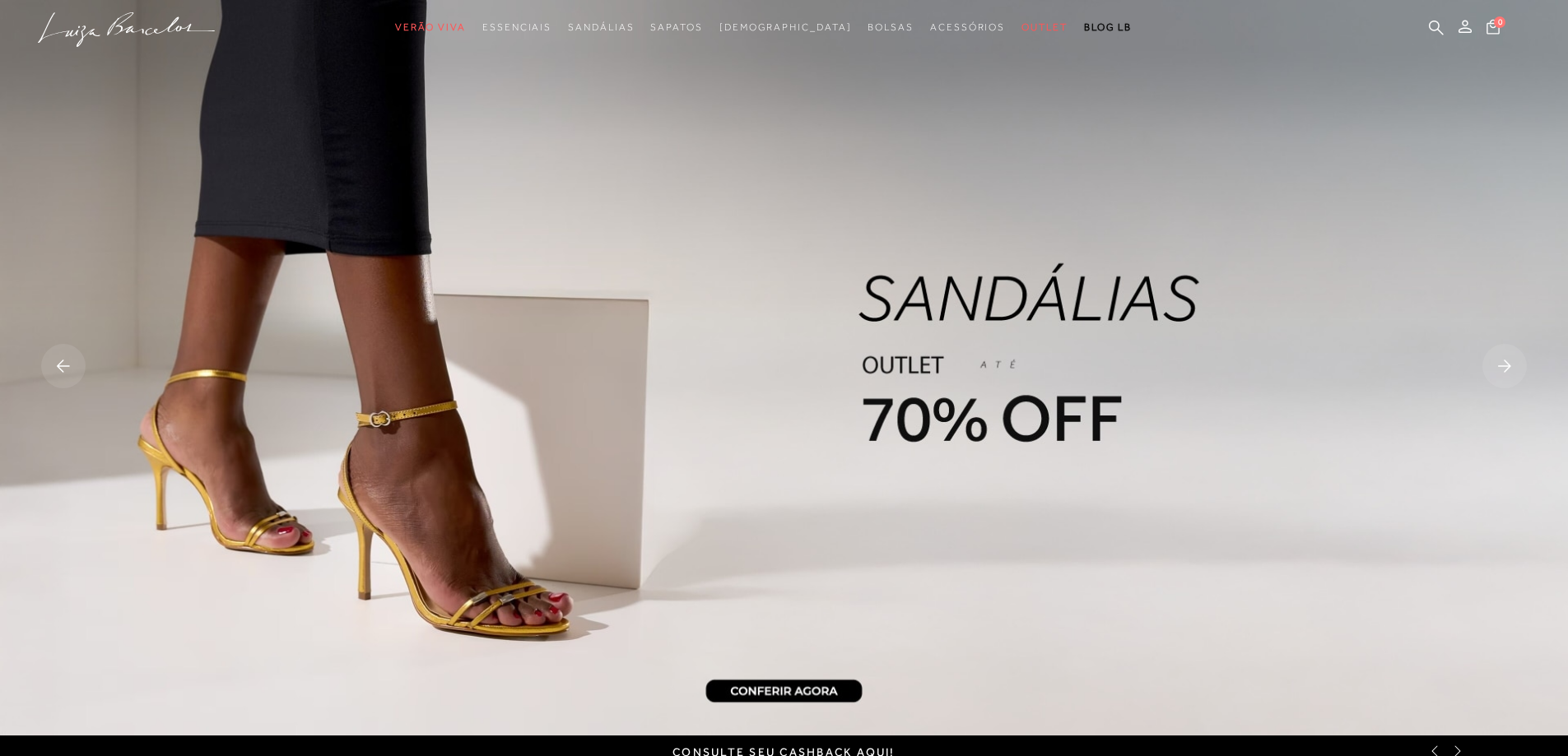
click at [1503, 371] on rect at bounding box center [1504, 366] width 44 height 44
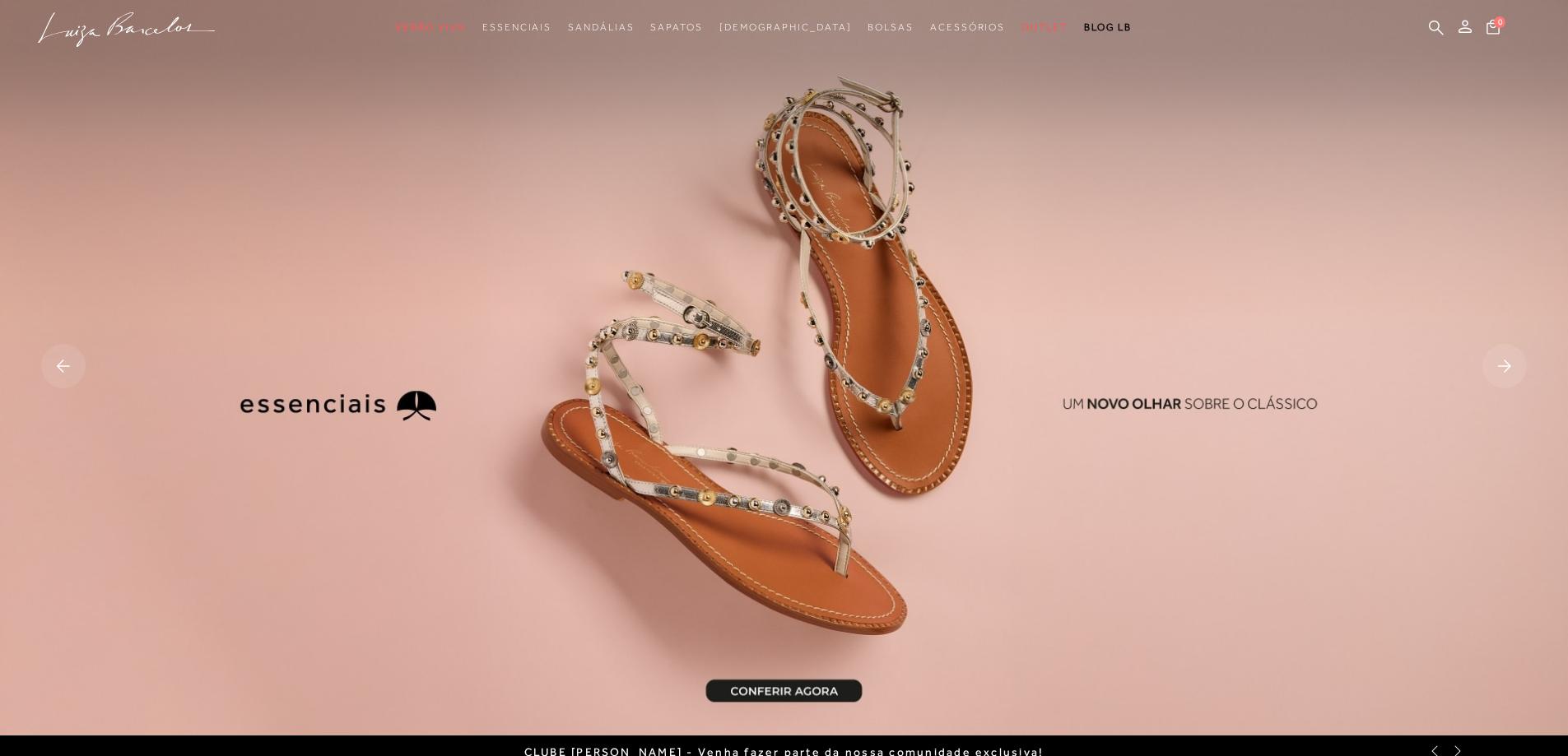
click at [812, 695] on img at bounding box center [784, 367] width 1568 height 736
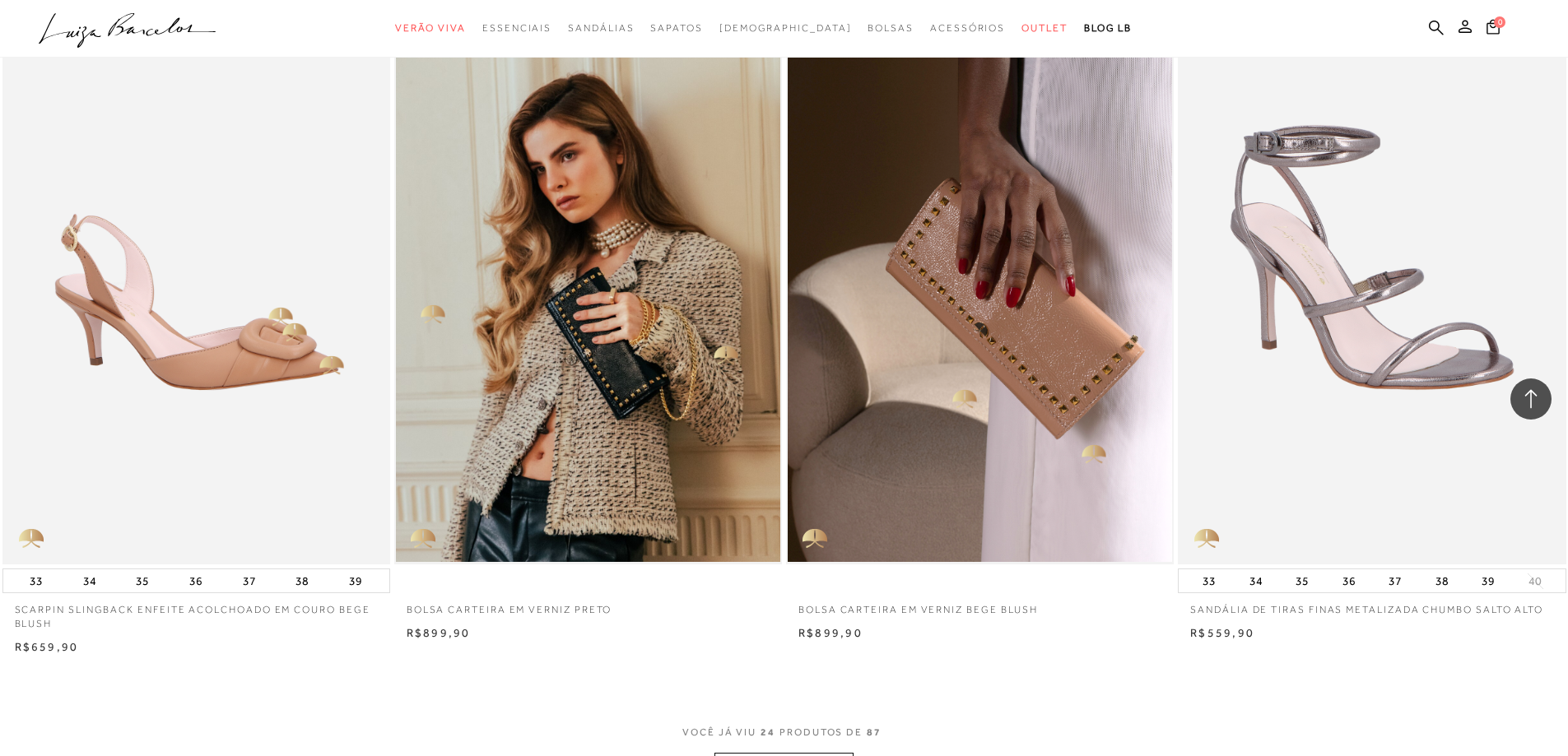
scroll to position [3538, 0]
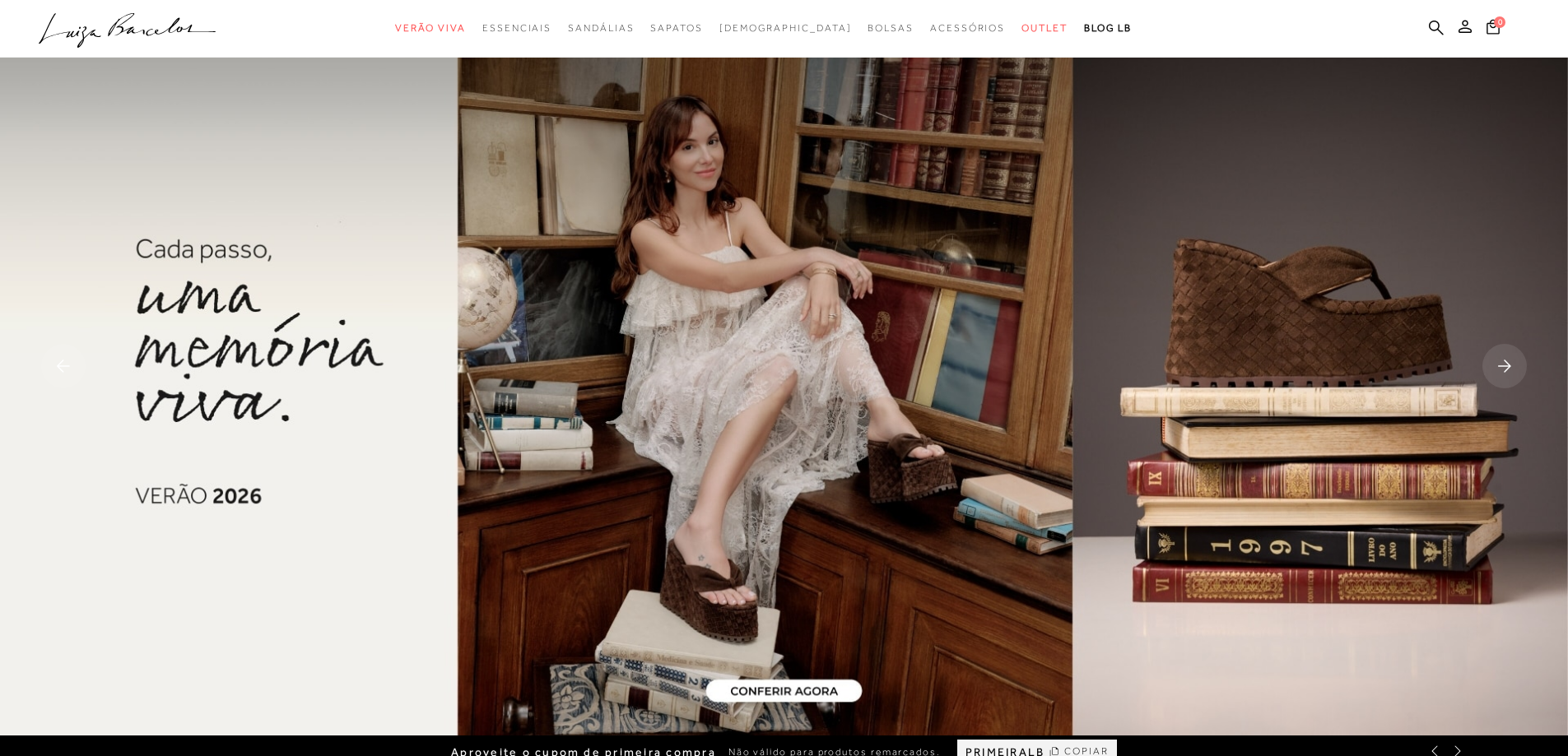
scroll to position [741, 0]
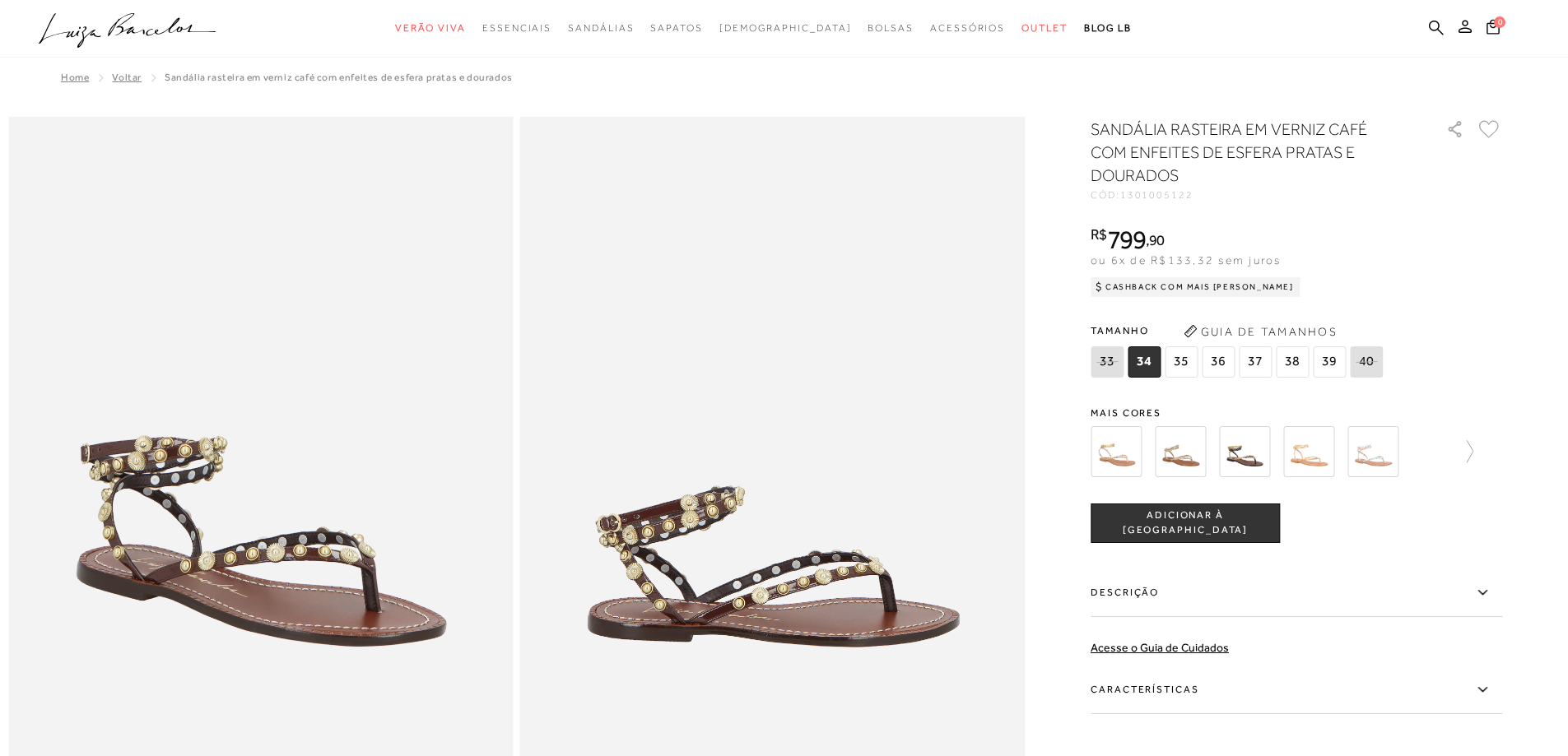
click at [1259, 361] on span "37" at bounding box center [1255, 361] width 33 height 31
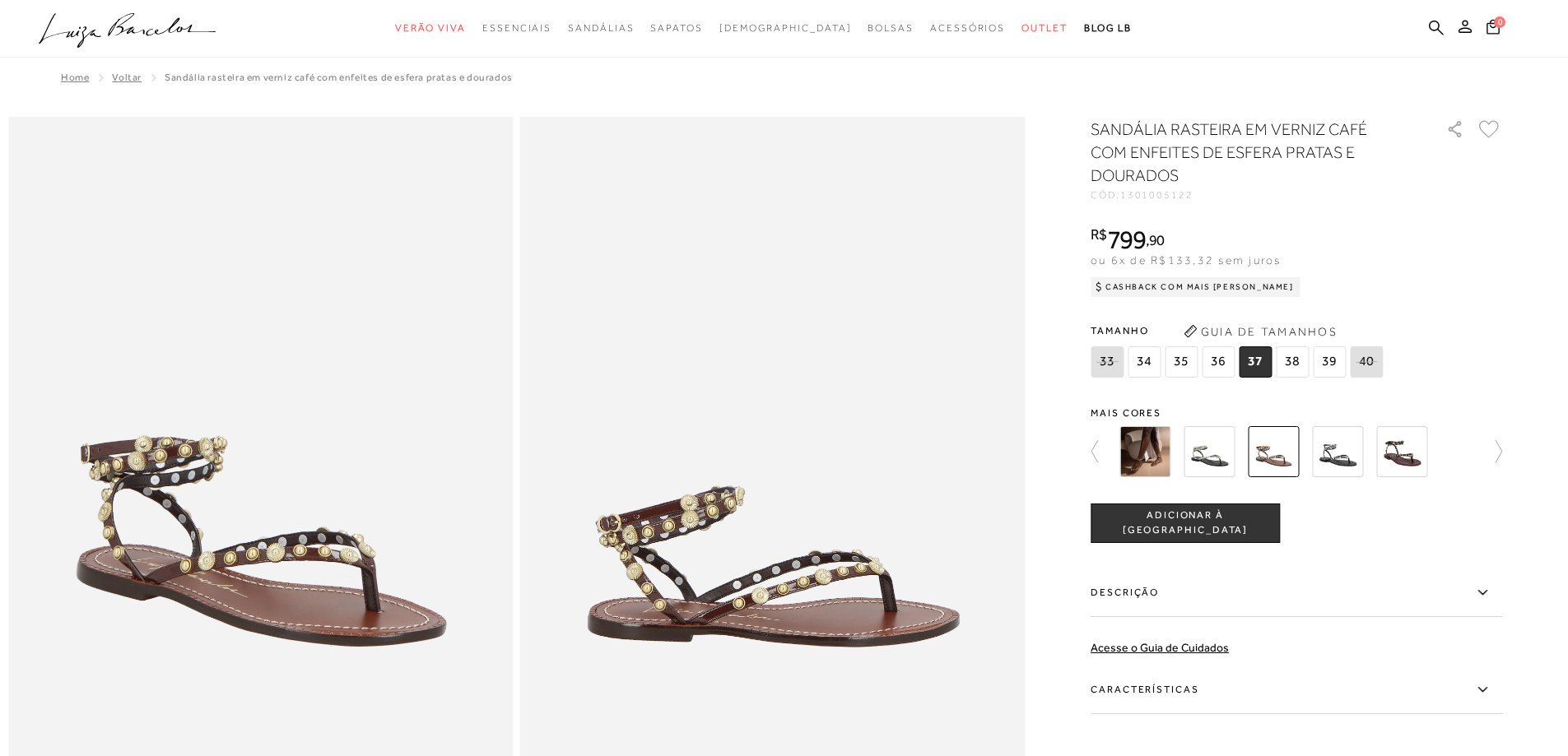
click at [1218, 525] on span "ADICIONAR À [GEOGRAPHIC_DATA]" at bounding box center [1185, 523] width 188 height 29
click at [1501, 26] on span "1" at bounding box center [1500, 20] width 13 height 13
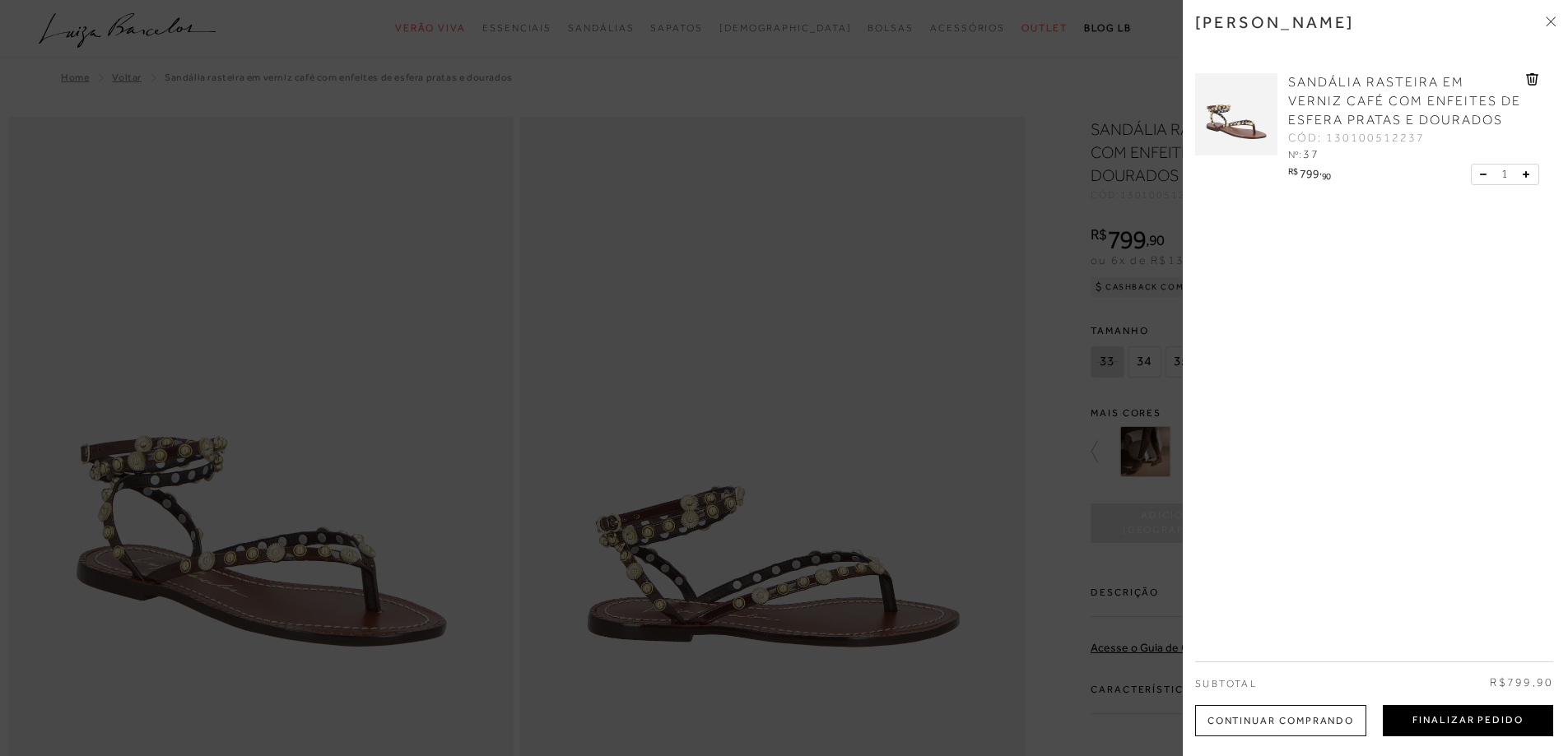
click at [1460, 719] on button "Finalizar Pedido" at bounding box center [1468, 720] width 170 height 31
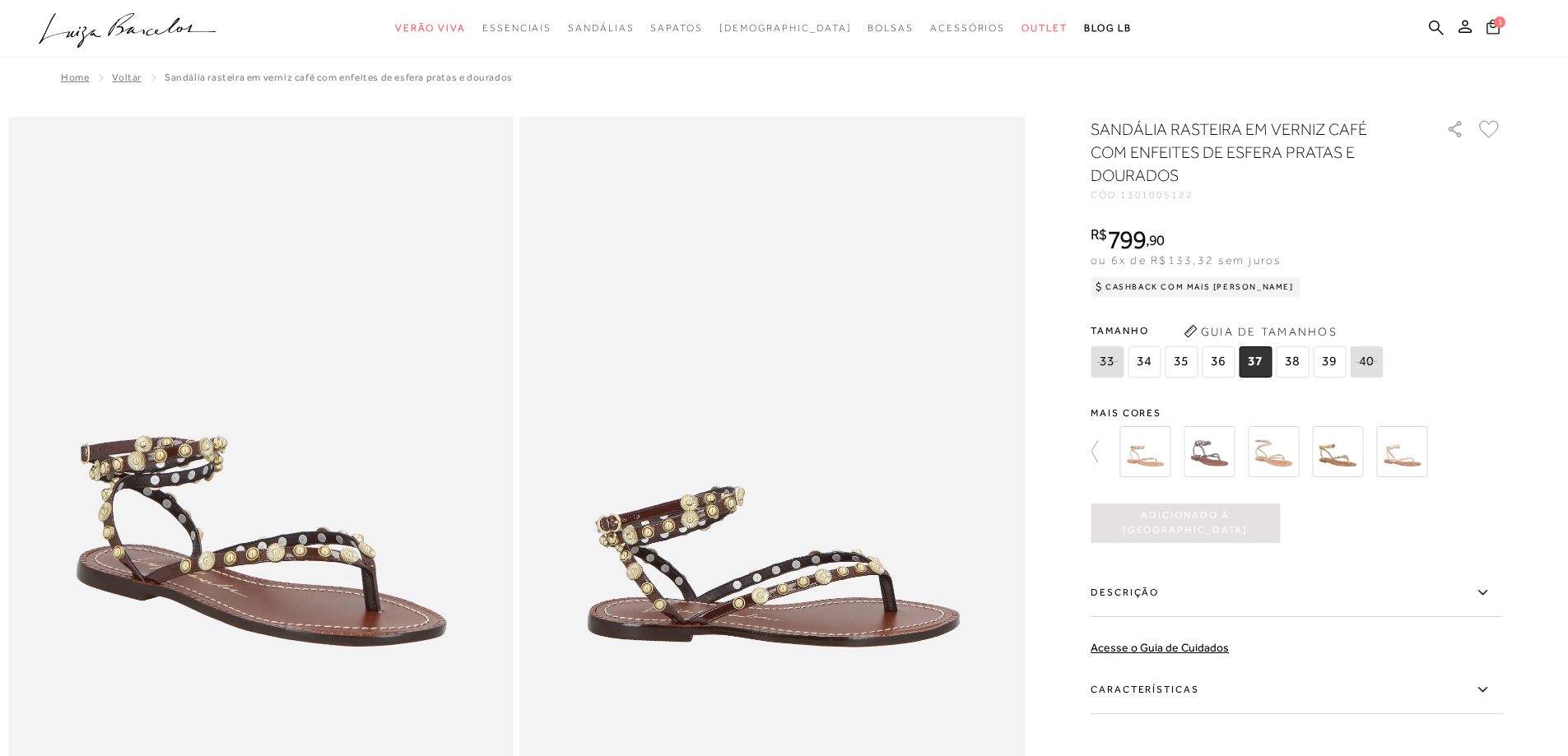
click at [1491, 25] on icon at bounding box center [1492, 26] width 15 height 19
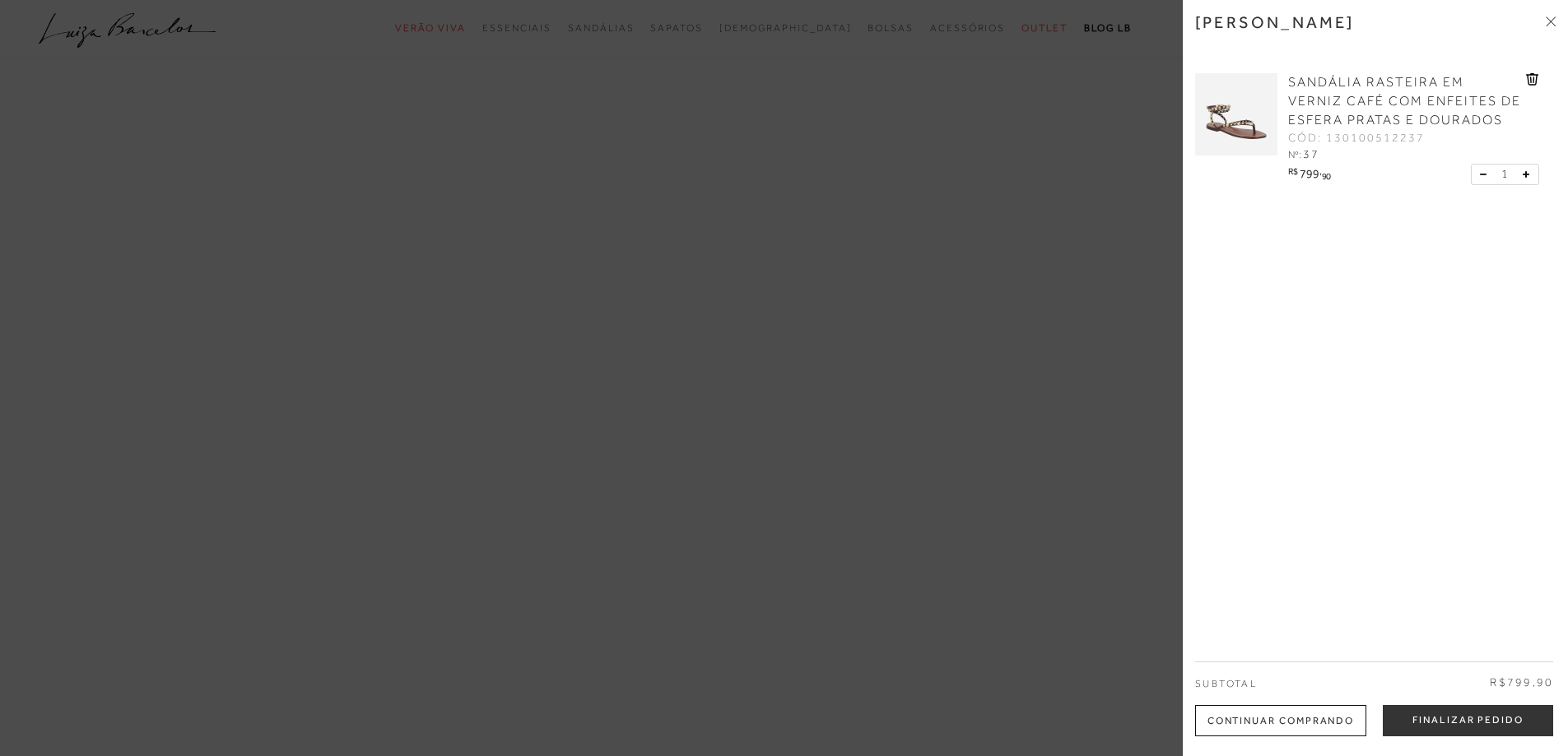
click at [1462, 719] on button "Finalizar Pedido" at bounding box center [1468, 720] width 170 height 31
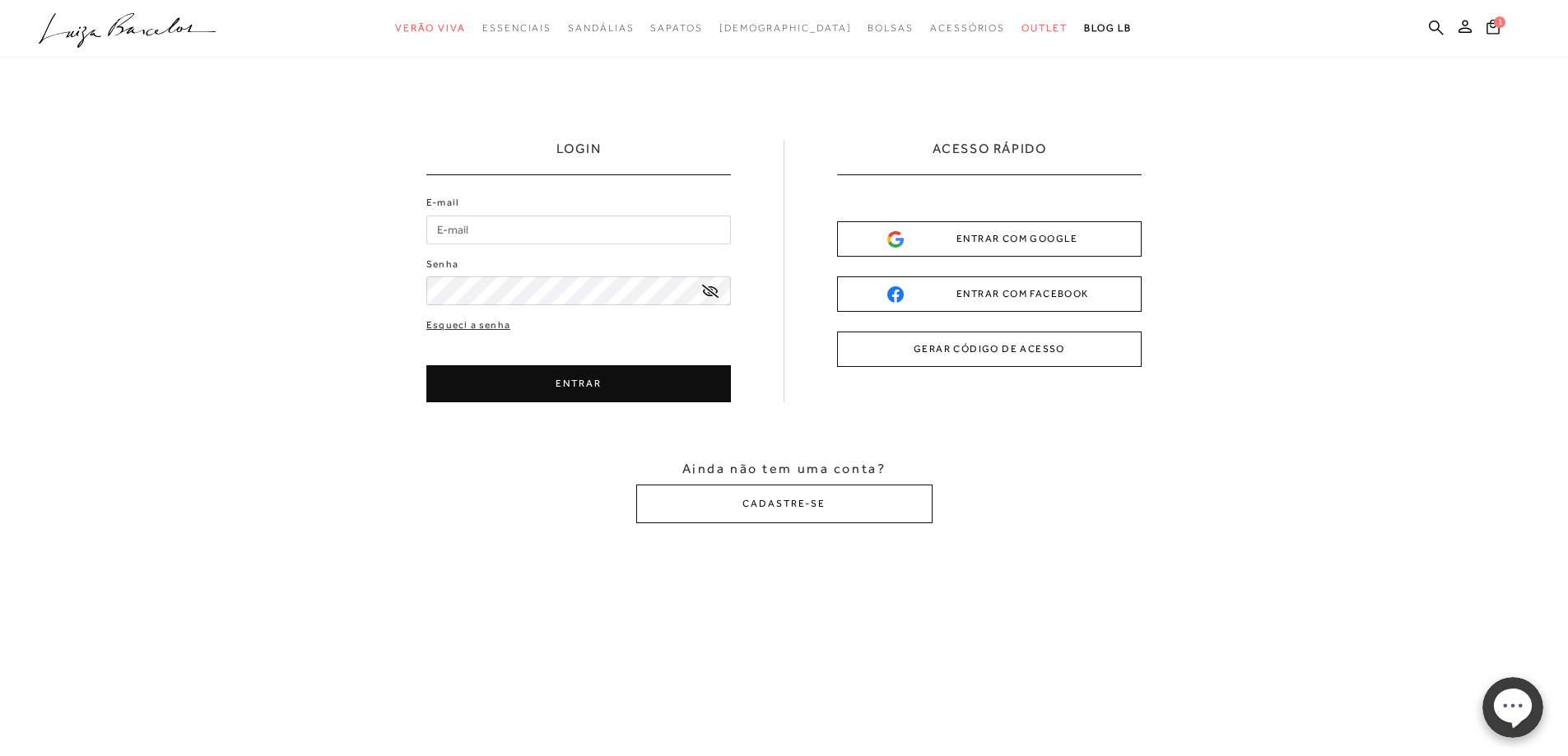
type input "[EMAIL_ADDRESS][DOMAIN_NAME]"
click at [561, 385] on button "ENTRAR" at bounding box center [579, 384] width 305 height 37
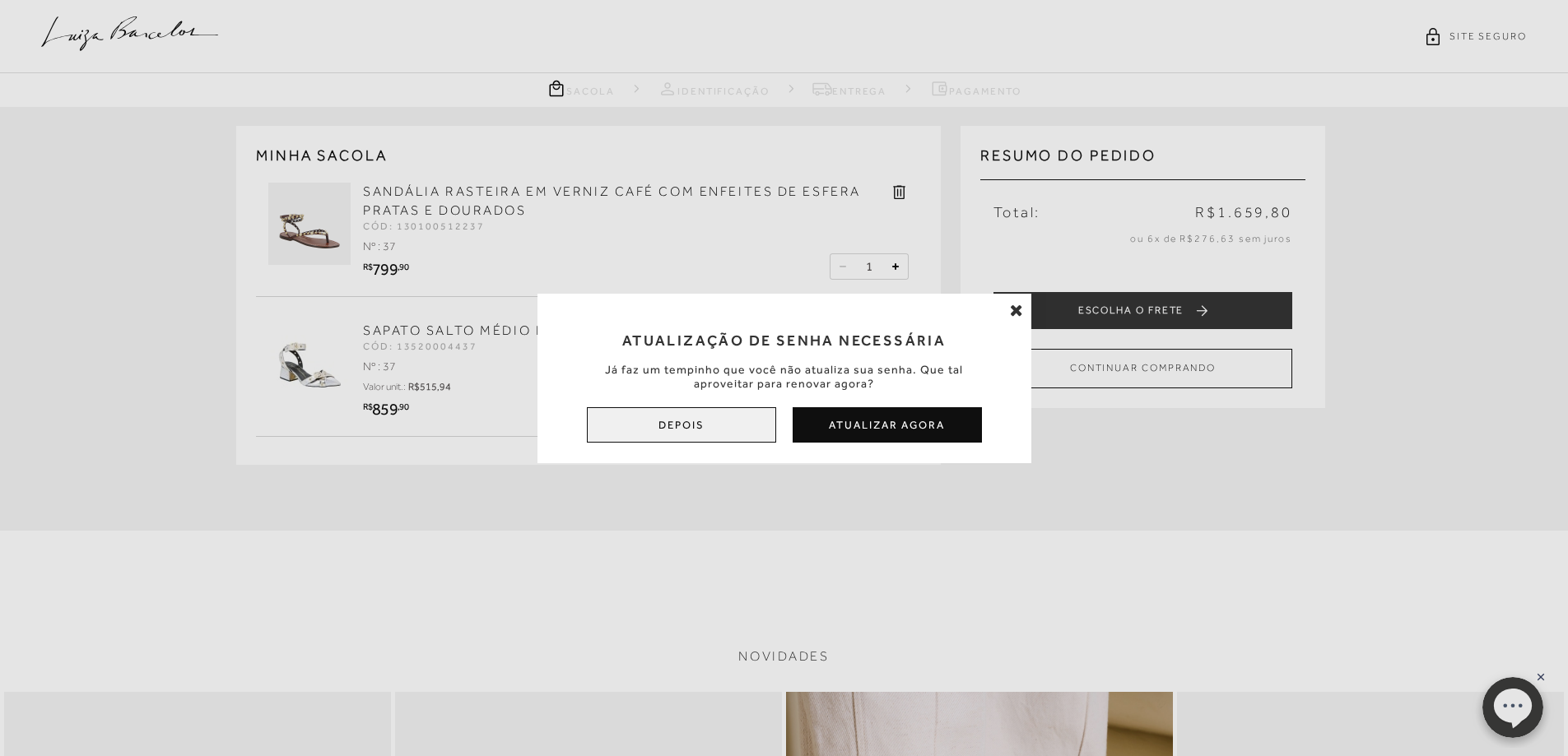
click at [748, 424] on button "Depois" at bounding box center [681, 425] width 190 height 36
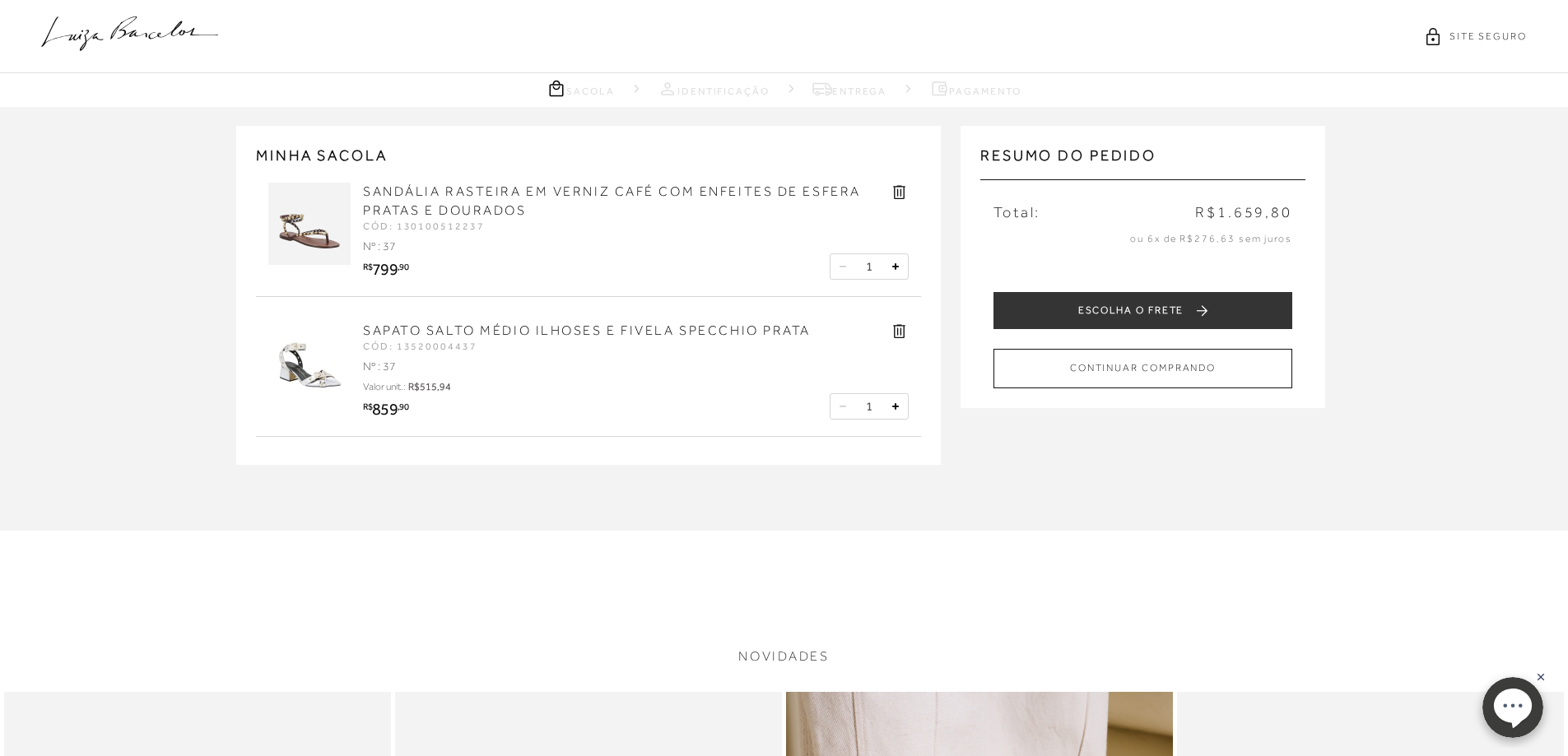
click at [694, 329] on link "SAPATO SALTO MÉDIO ILHOSES E FIVELA SPECCHIO PRATA" at bounding box center [587, 330] width 448 height 14
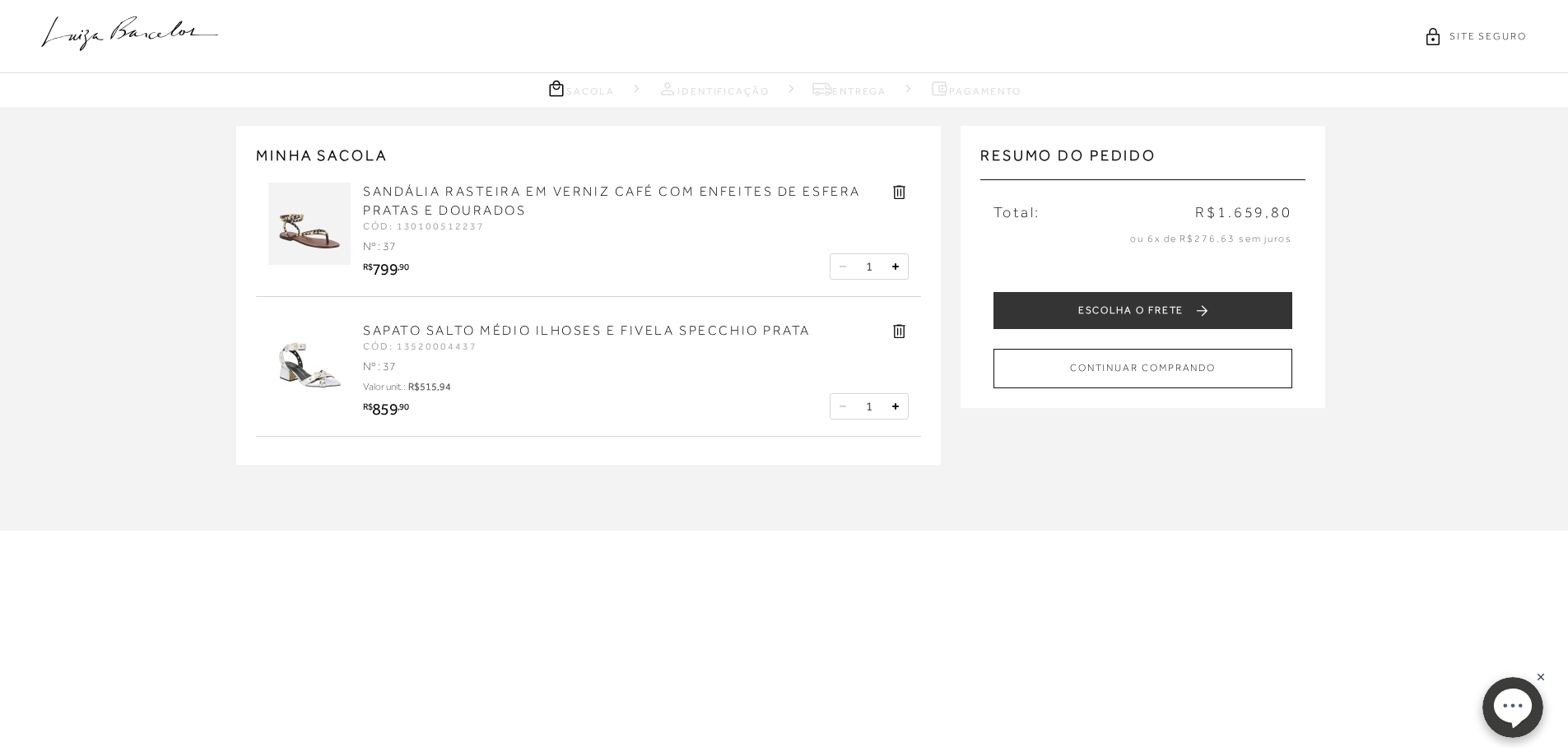
click at [902, 329] on icon at bounding box center [899, 331] width 19 height 19
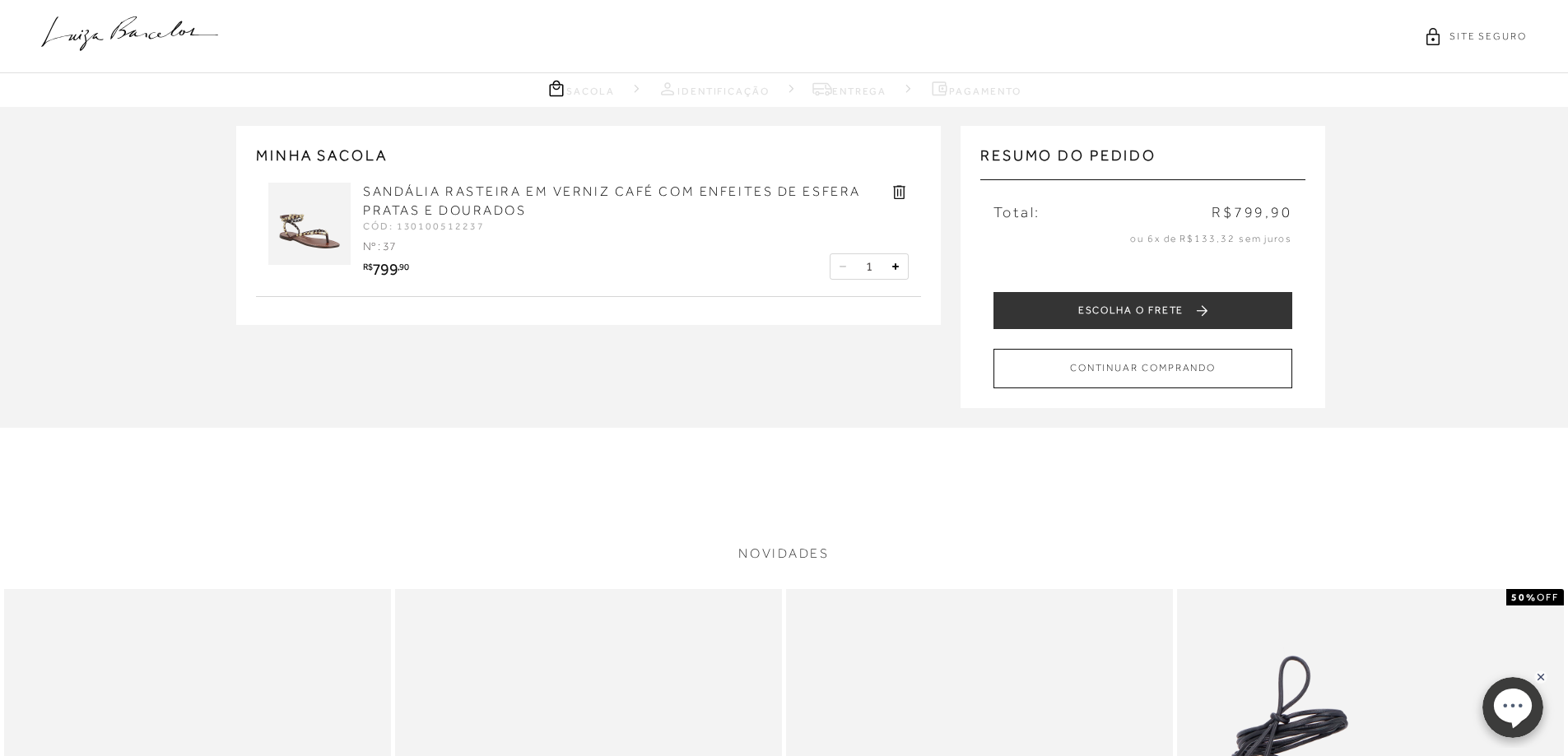
click at [431, 195] on link "SANDÁLIA RASTEIRA EM VERNIZ CAFÉ COM ENFEITES DE ESFERA PRATAS E DOURADOS" at bounding box center [612, 201] width 498 height 33
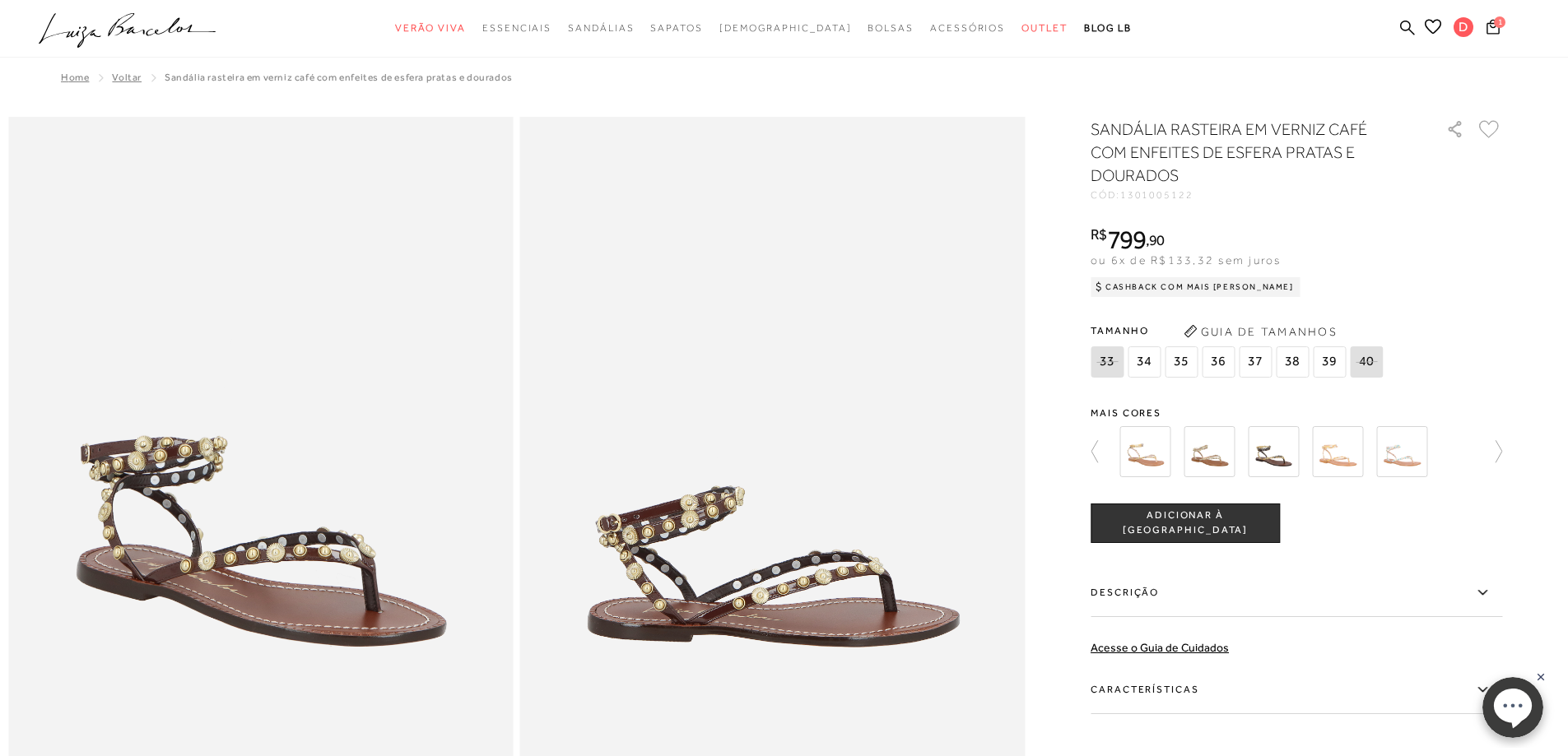
click at [1213, 450] on img at bounding box center [1209, 452] width 51 height 51
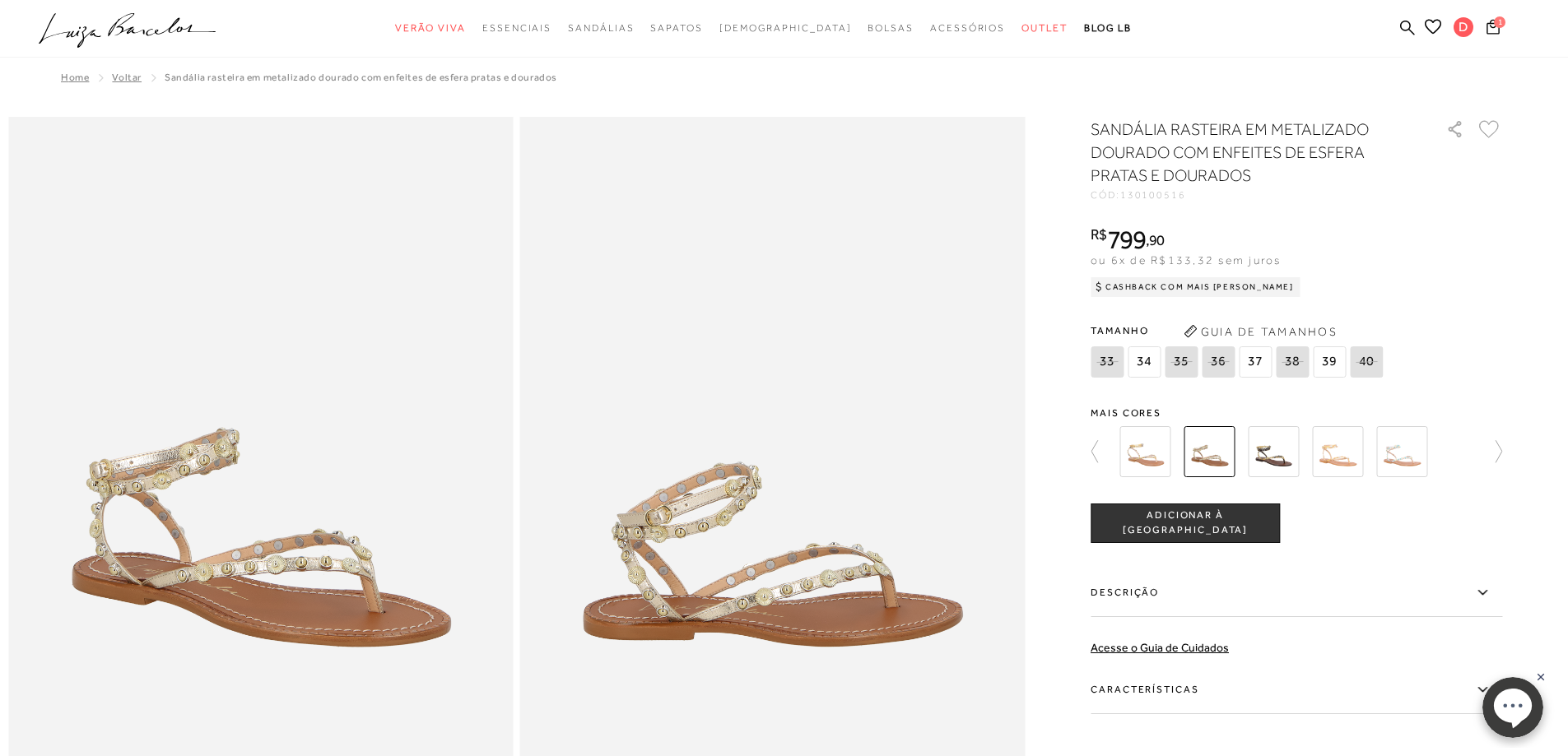
click at [1253, 361] on span "37" at bounding box center [1255, 361] width 33 height 31
click at [1217, 519] on span "ADICIONAR À [GEOGRAPHIC_DATA]" at bounding box center [1185, 523] width 188 height 29
click at [1495, 26] on icon at bounding box center [1493, 26] width 15 height 17
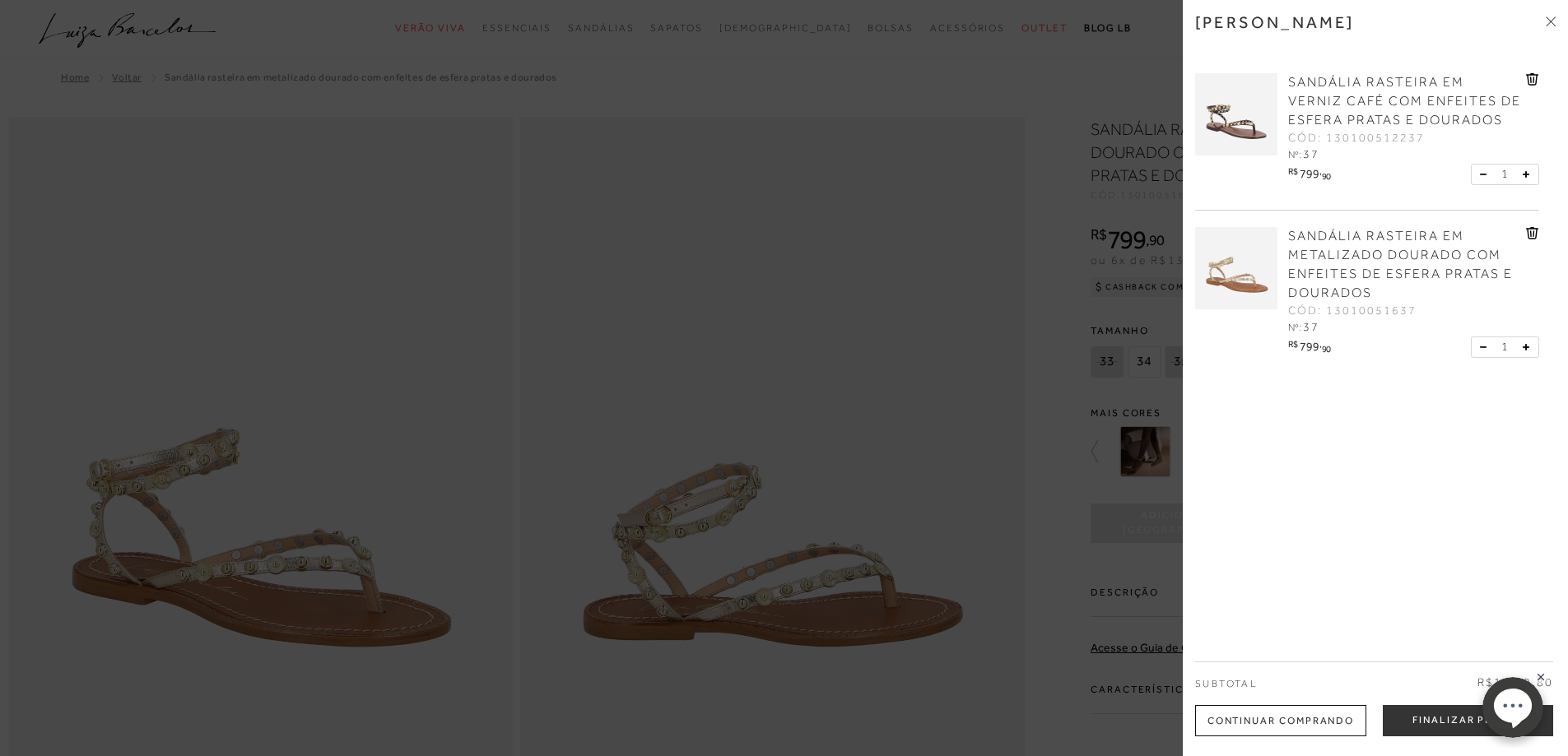
click at [1527, 75] on icon at bounding box center [1532, 79] width 13 height 13
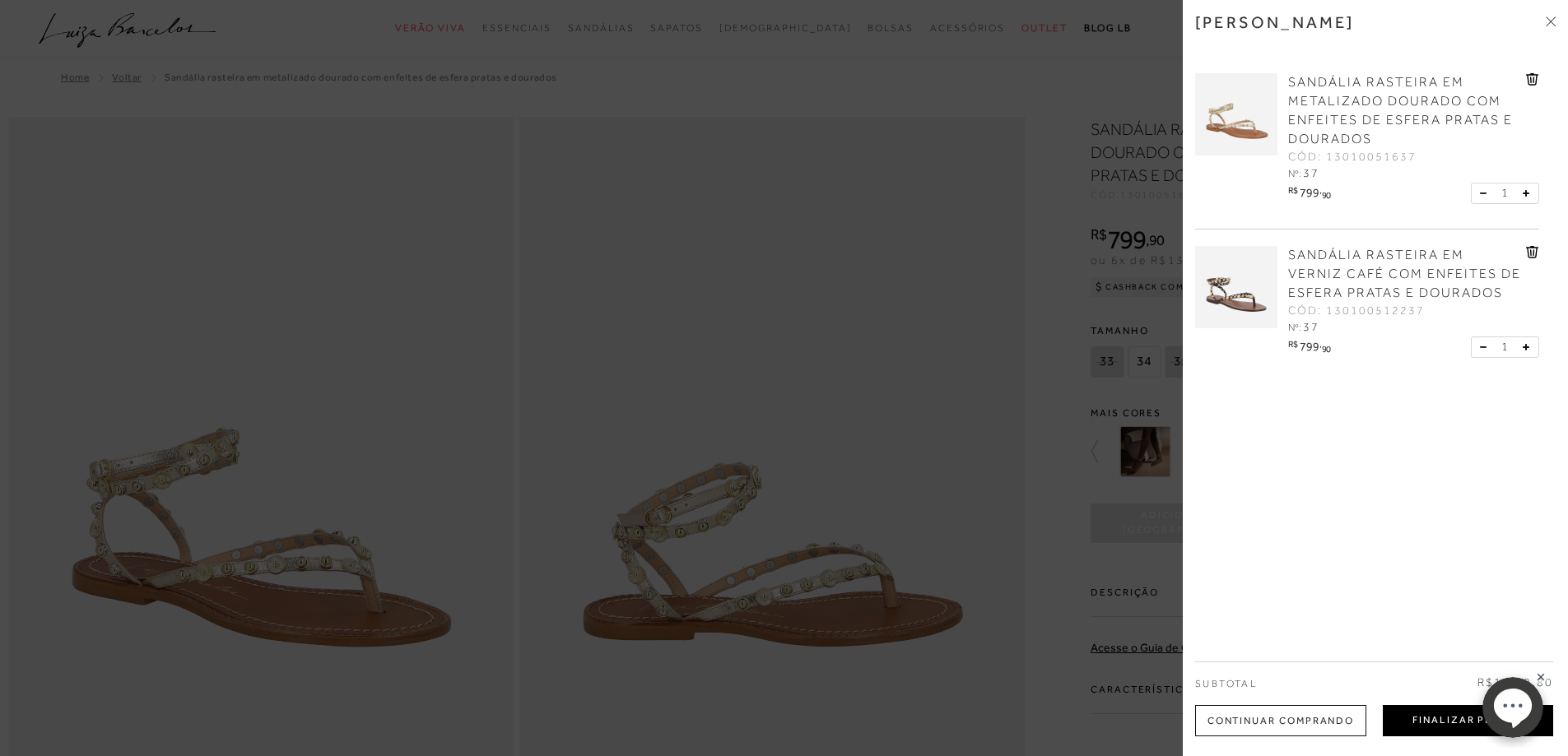
click at [1437, 718] on button "Finalizar Pedido" at bounding box center [1468, 720] width 170 height 31
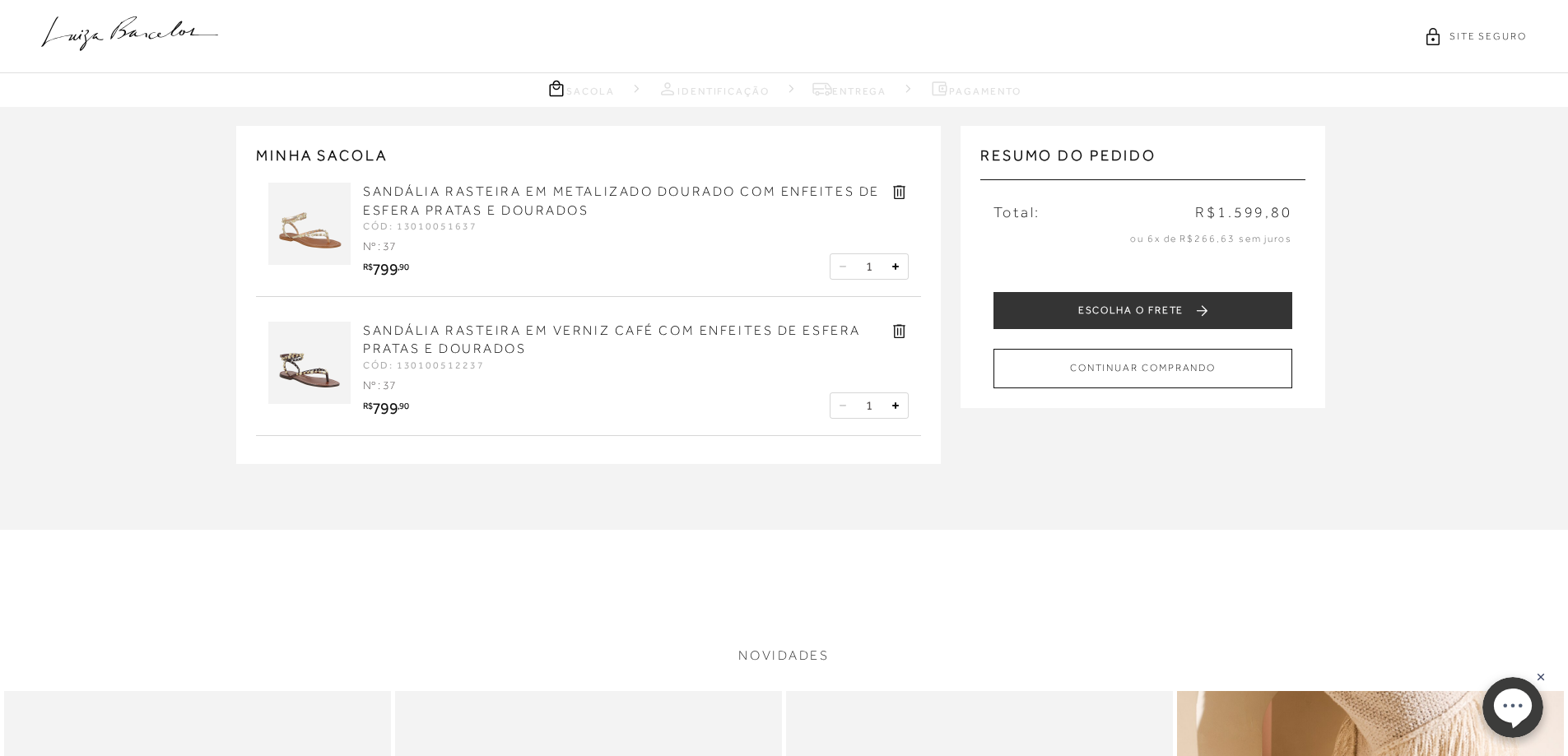
click at [899, 331] on icon at bounding box center [899, 331] width 19 height 19
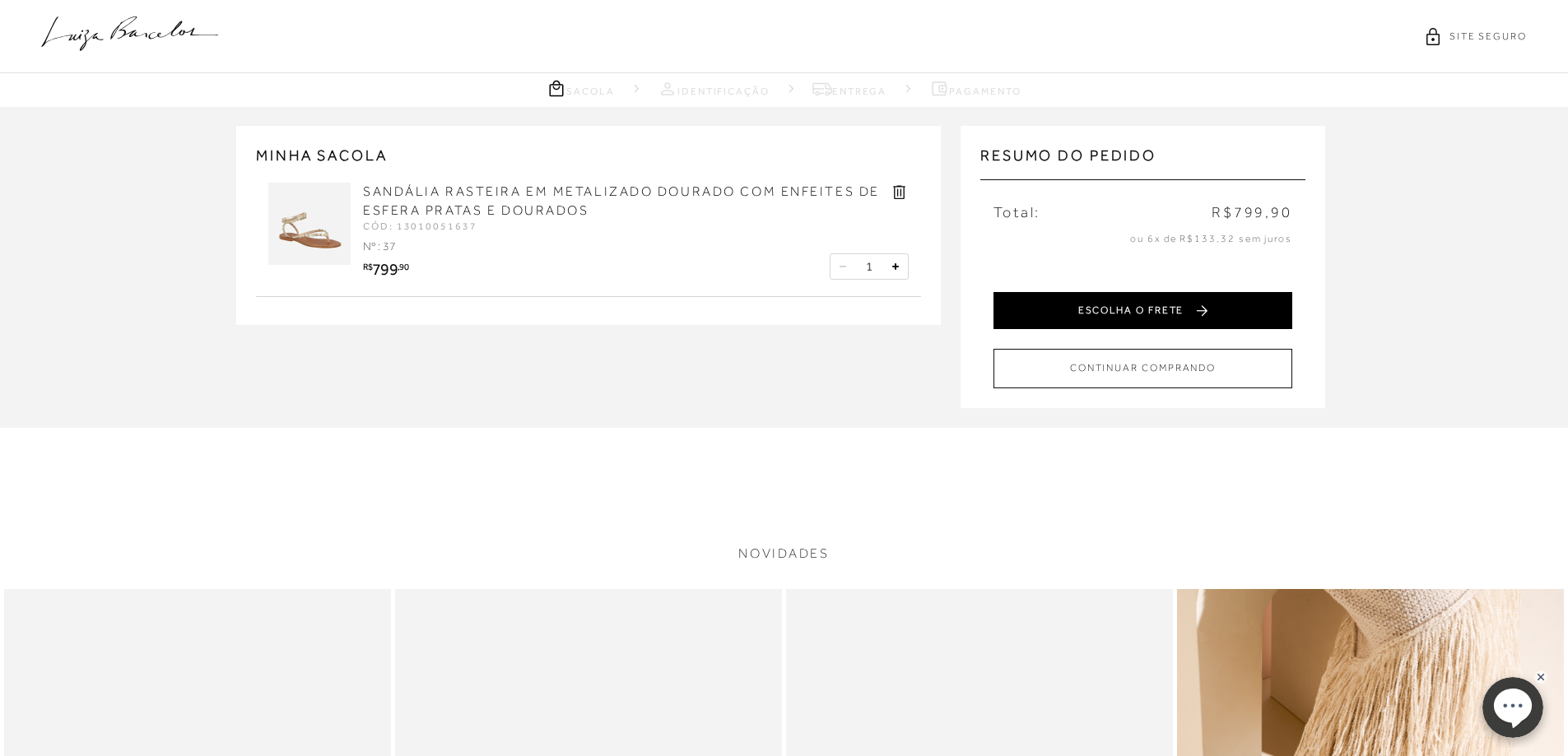
click at [1143, 307] on button "ESCOLHA O FRETE" at bounding box center [1143, 310] width 299 height 37
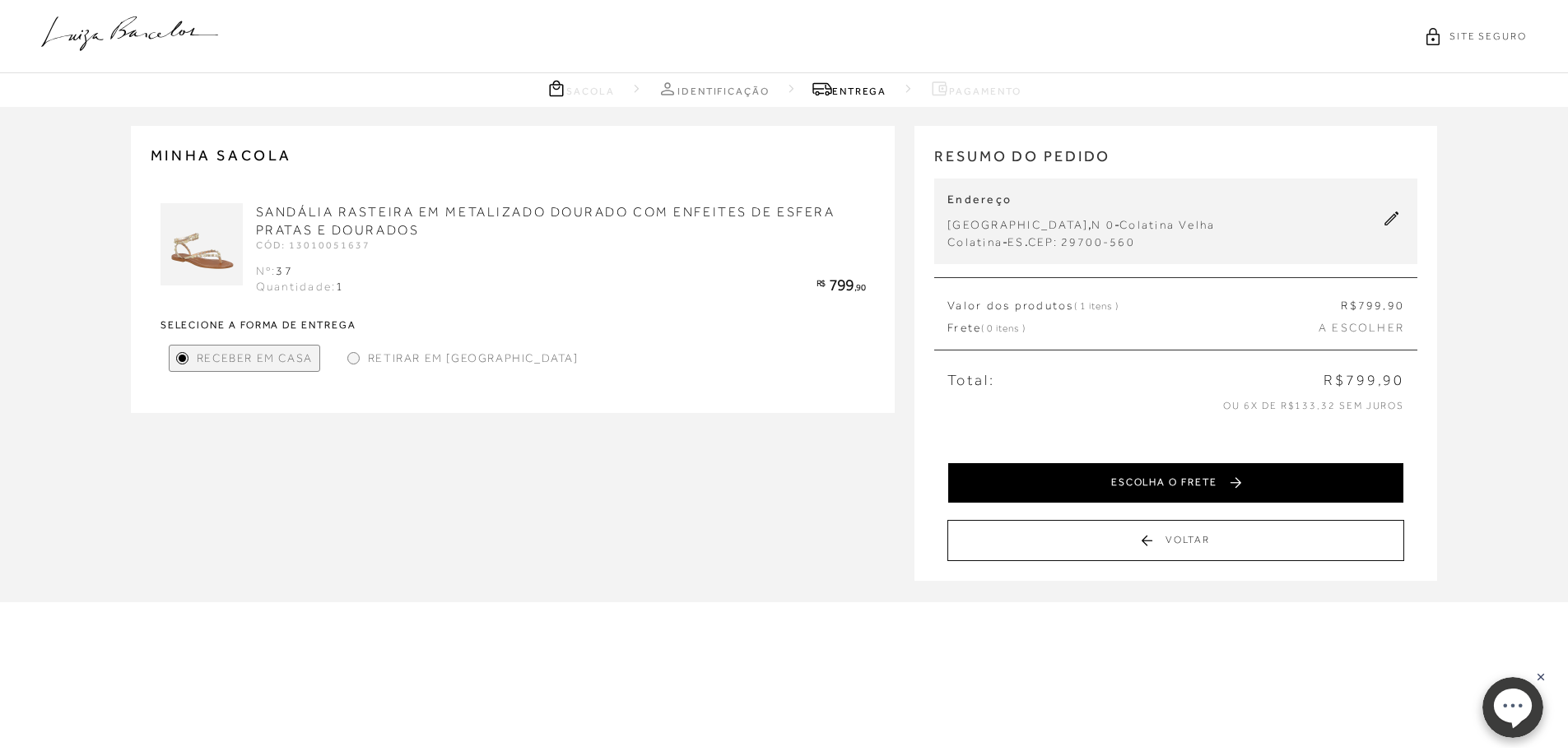
click at [1170, 483] on button "ESCOLHA O FRETE" at bounding box center [1176, 483] width 457 height 41
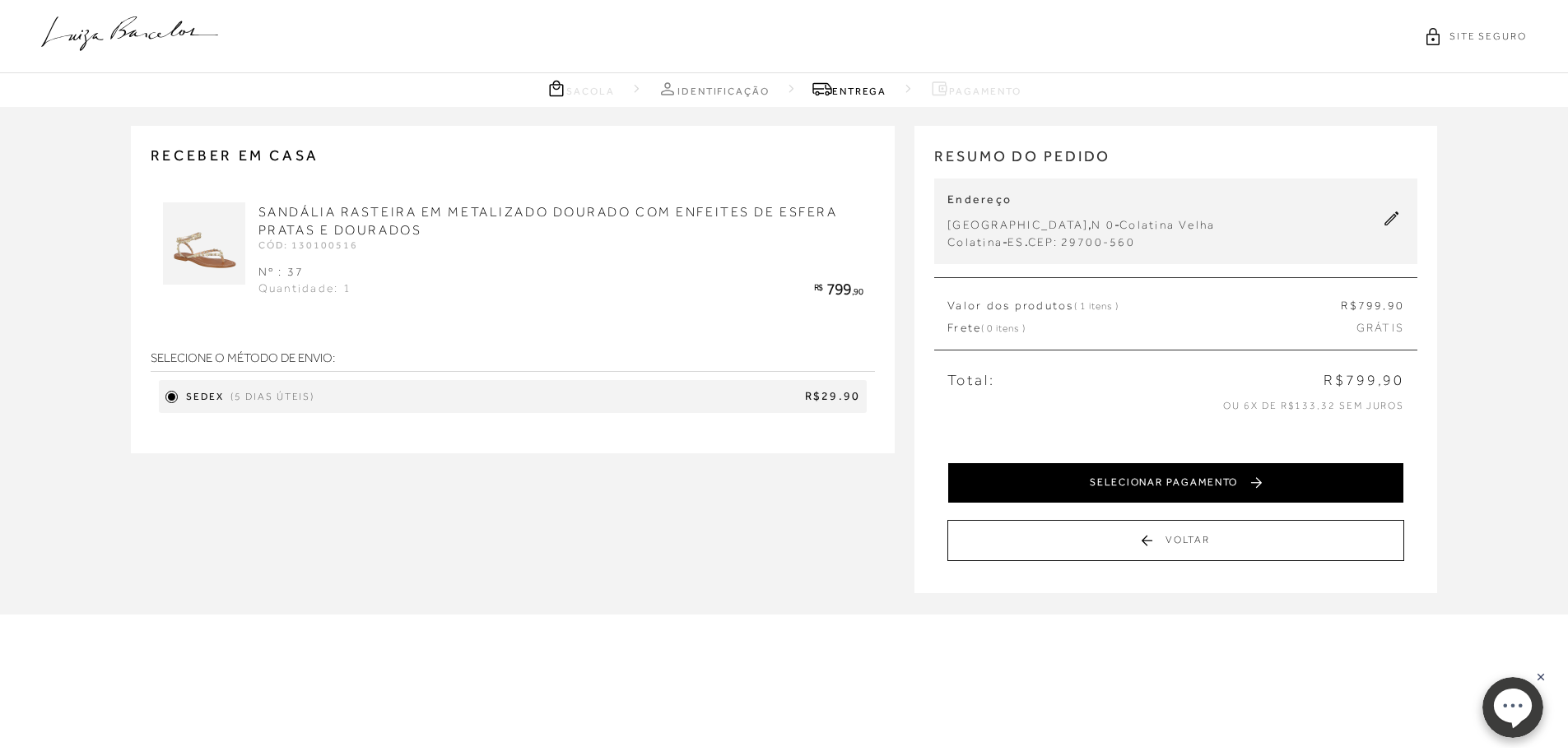
click at [1257, 479] on button "SELECIONAR PAGAMENTO" at bounding box center [1176, 483] width 457 height 41
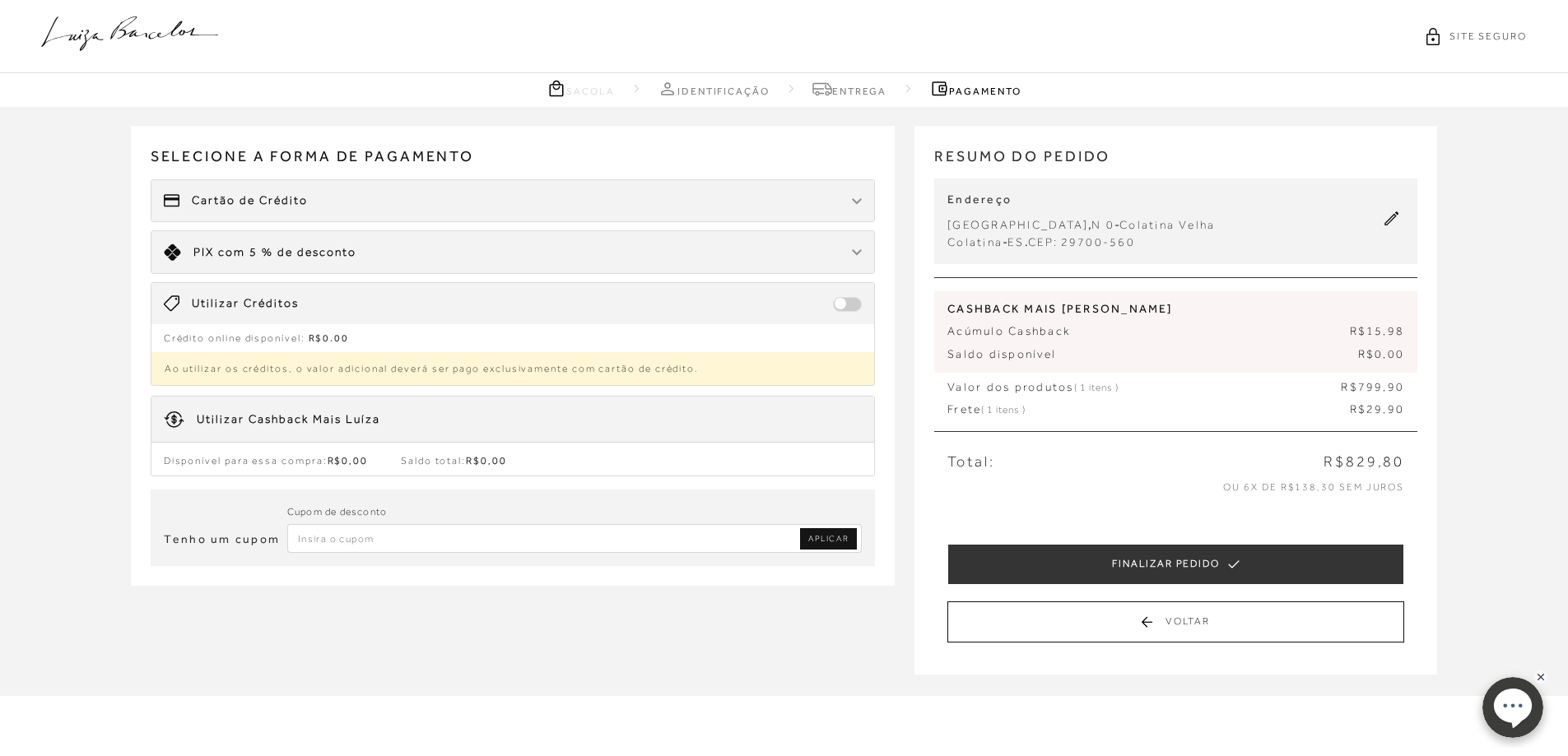
paste input "PRIMEIRALB"
click at [823, 551] on input "PRIMEIRALB" at bounding box center [575, 538] width 575 height 29
type input "PRIMEIRALB"
click at [823, 543] on span "APLICAR" at bounding box center [828, 539] width 40 height 12
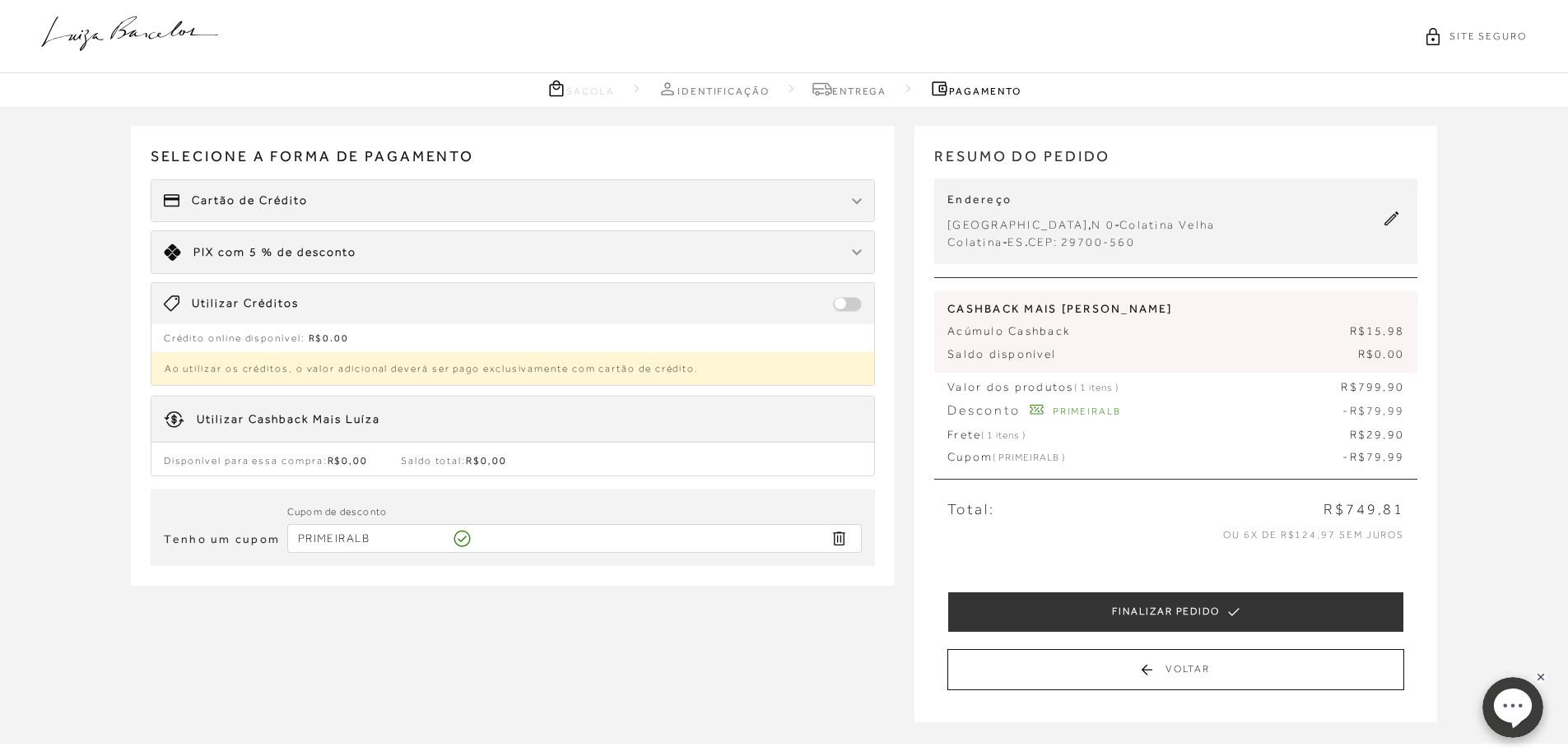
click at [650, 197] on div "Cartão de Crédito" at bounding box center [513, 201] width 723 height 41
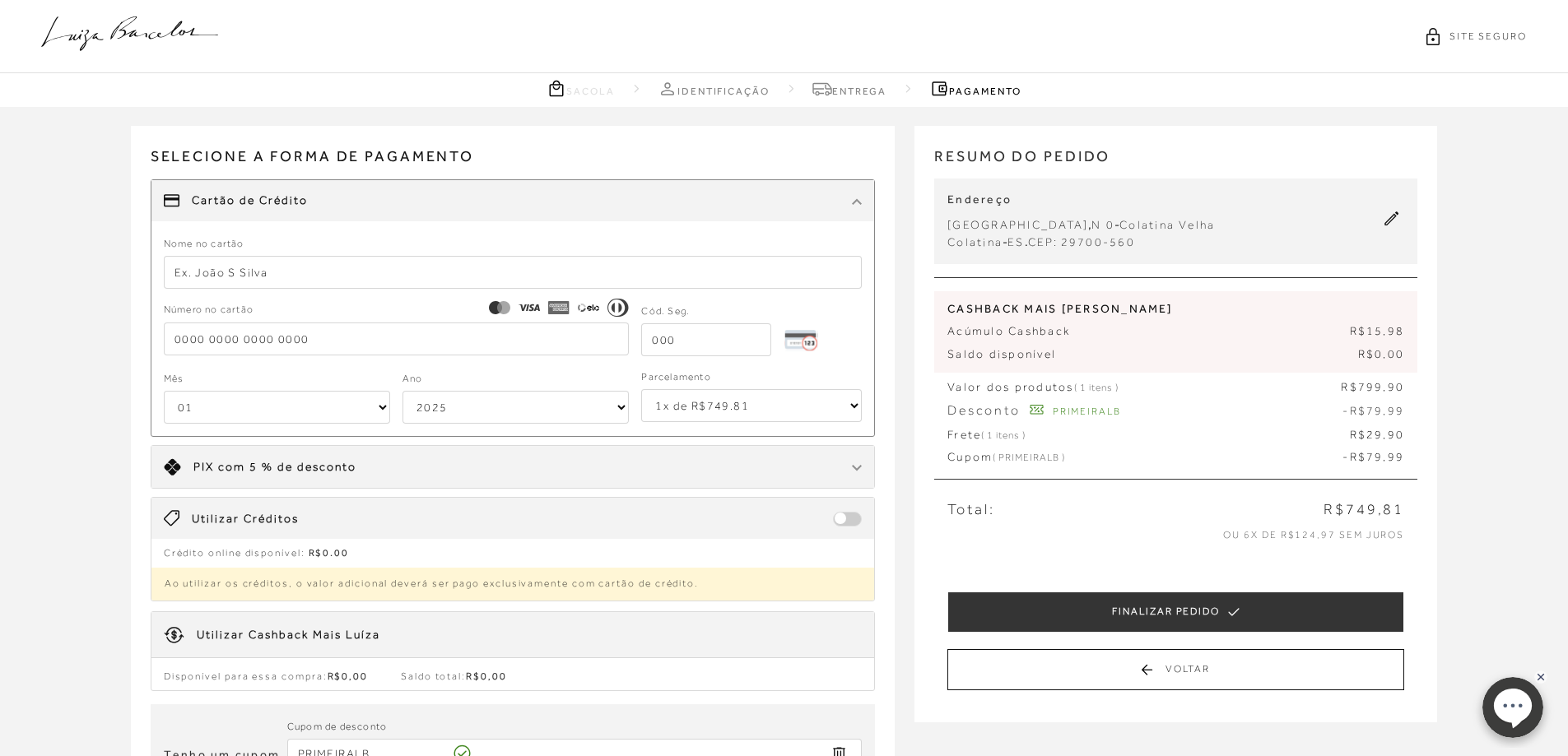
click at [763, 406] on select "1x de R$749.81 2x de R$374.91 sem juros 3x de R$249.94 sem juros 4x de R$187.46…" at bounding box center [751, 406] width 220 height 33
